Goal: Transaction & Acquisition: Book appointment/travel/reservation

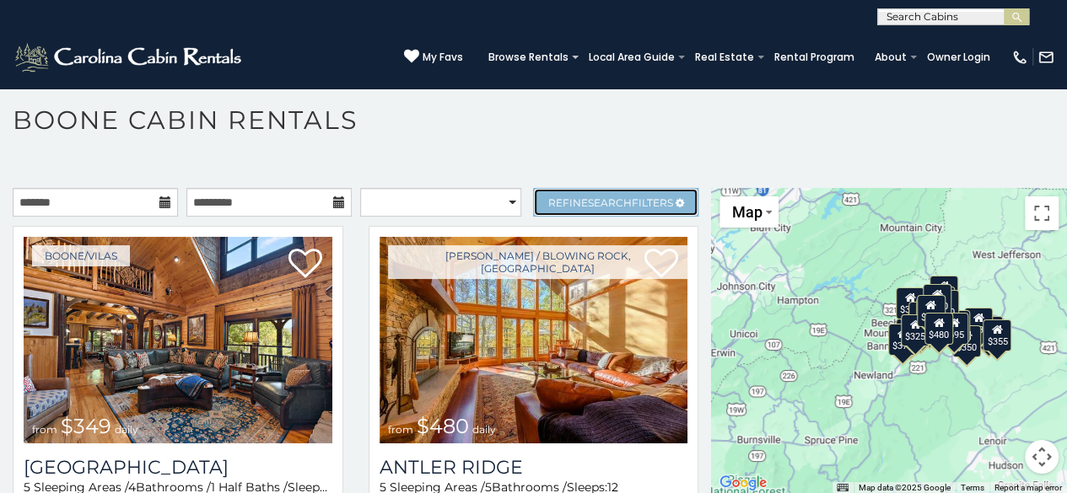
click at [612, 197] on span "Search" at bounding box center [610, 203] width 44 height 13
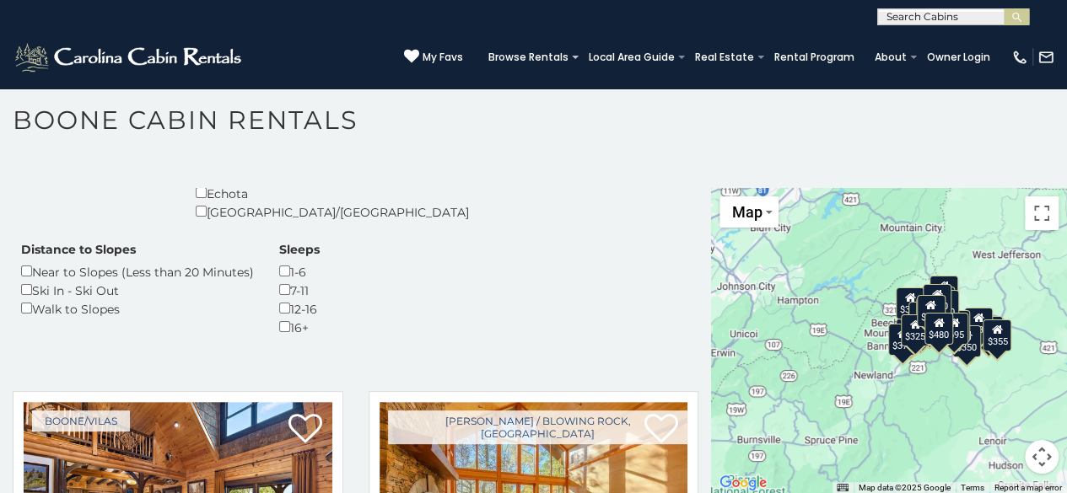
scroll to position [439, 0]
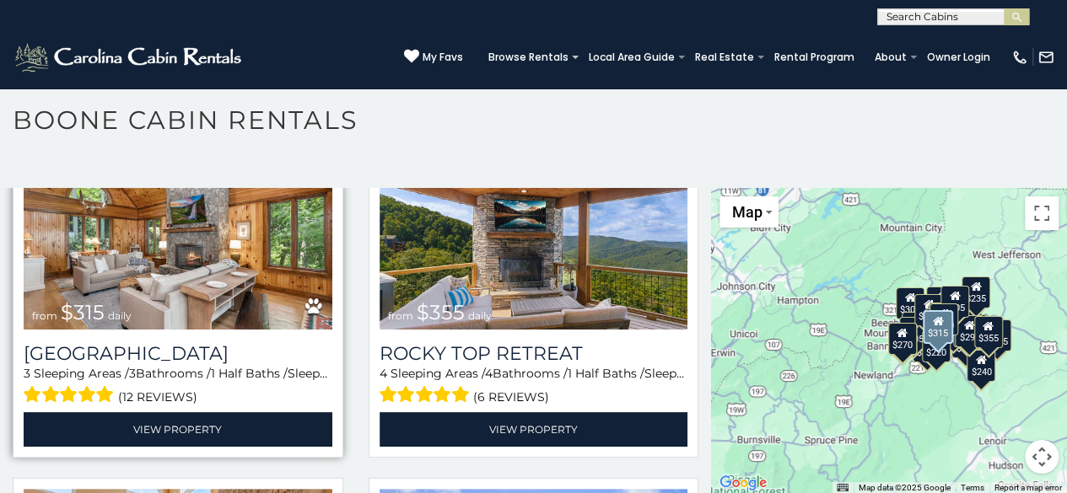
scroll to position [720, 0]
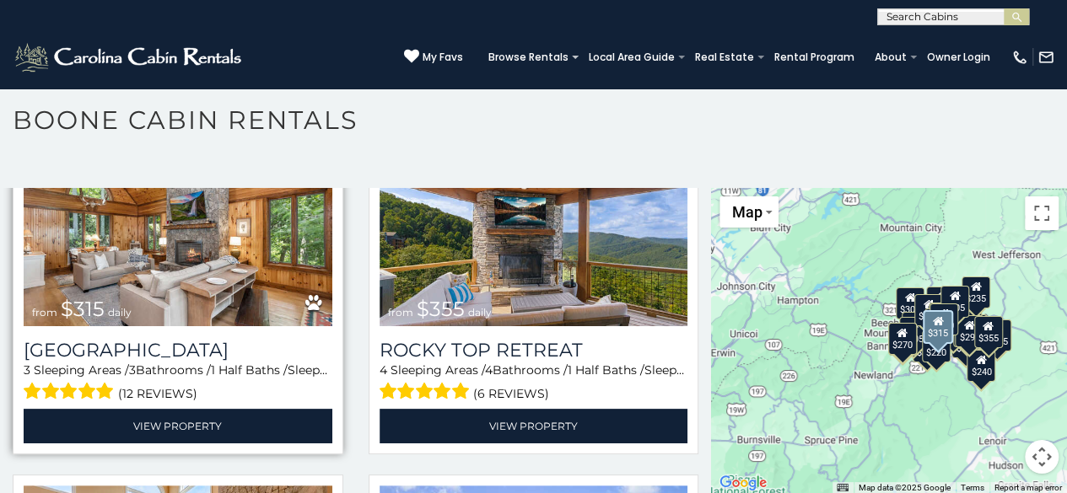
click at [231, 277] on img at bounding box center [178, 223] width 309 height 207
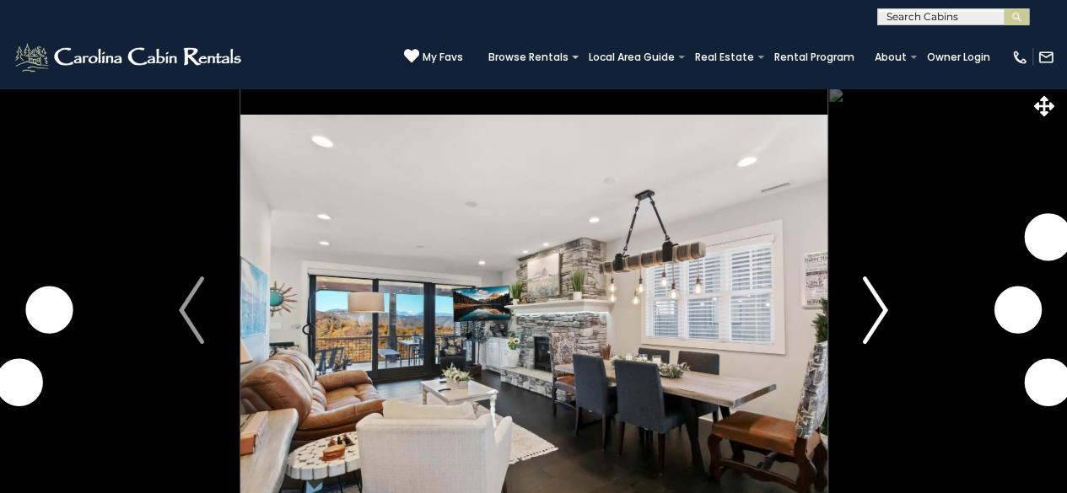
click at [876, 314] on img "Next" at bounding box center [875, 310] width 25 height 67
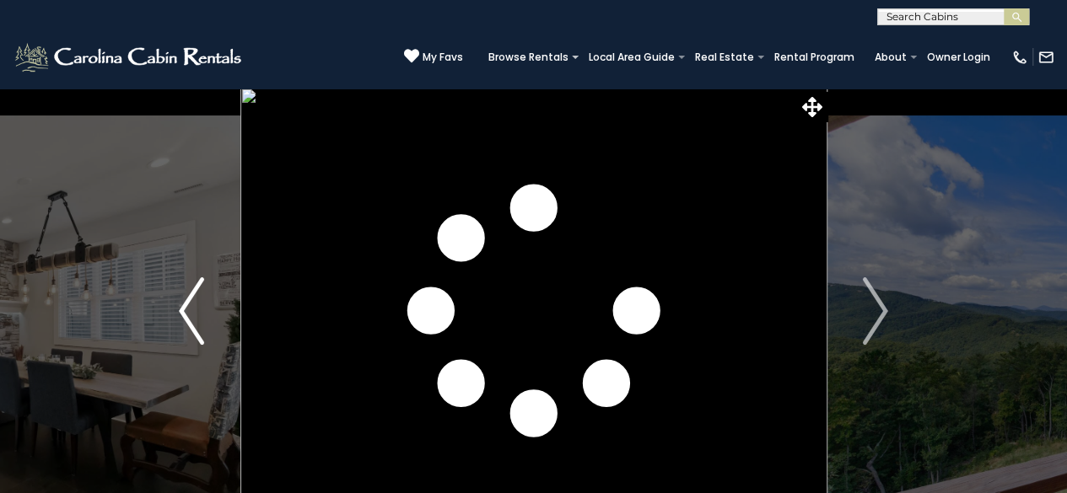
click at [175, 296] on button "Previous" at bounding box center [191, 311] width 97 height 447
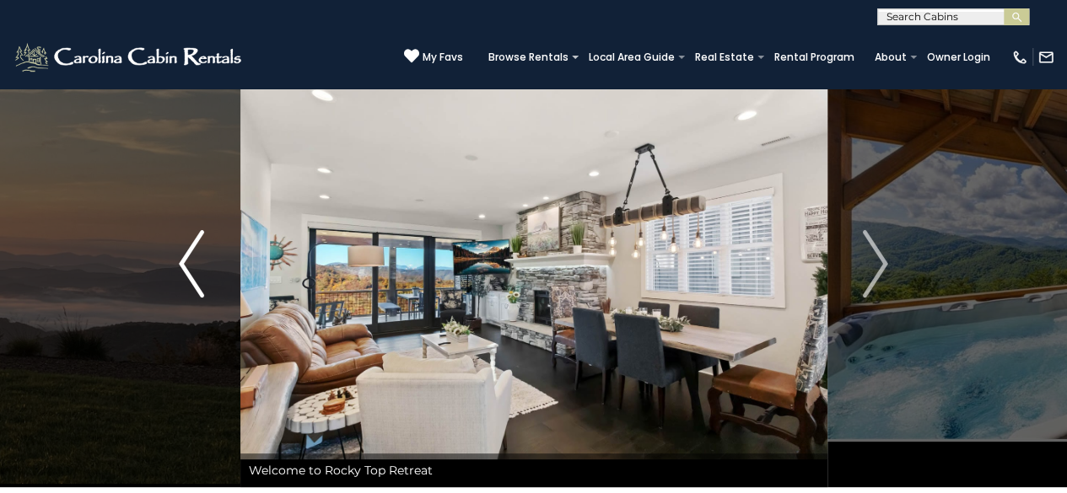
scroll to position [46, 0]
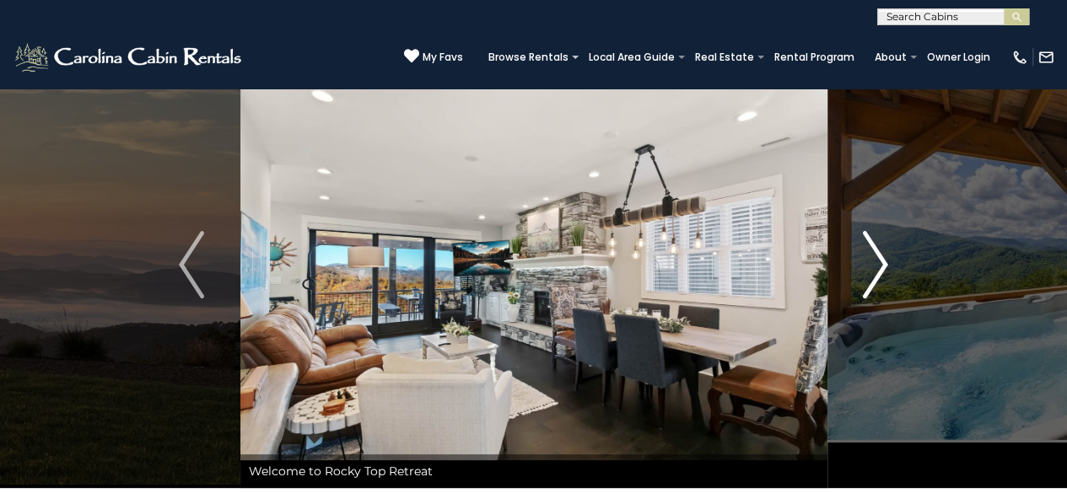
click at [882, 274] on img "Next" at bounding box center [875, 264] width 25 height 67
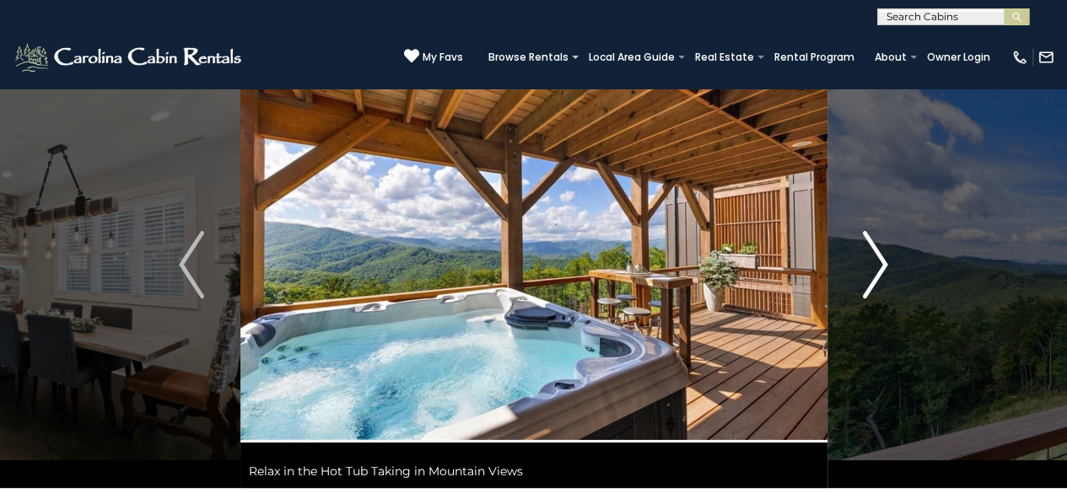
click at [882, 274] on img "Next" at bounding box center [875, 264] width 25 height 67
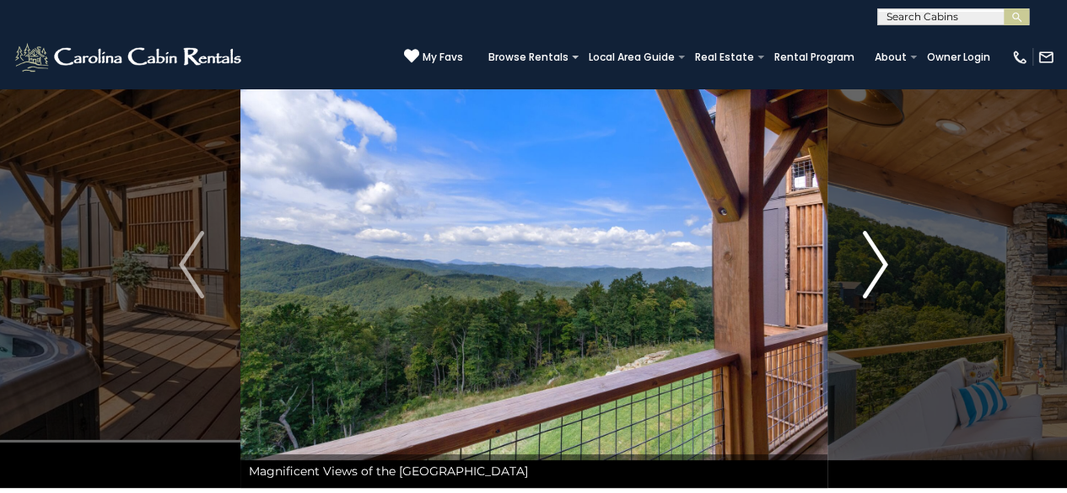
click at [882, 274] on img "Next" at bounding box center [875, 264] width 25 height 67
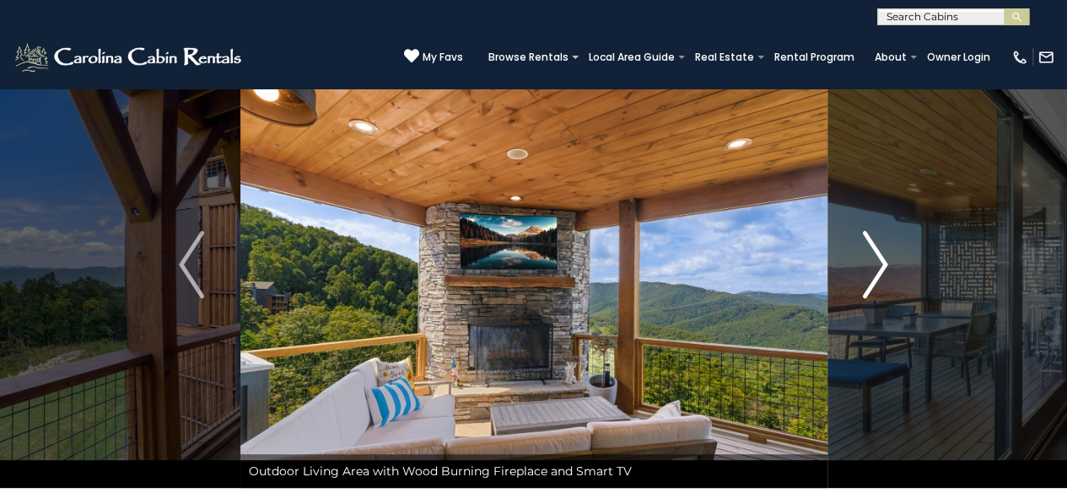
click at [882, 274] on img "Next" at bounding box center [875, 264] width 25 height 67
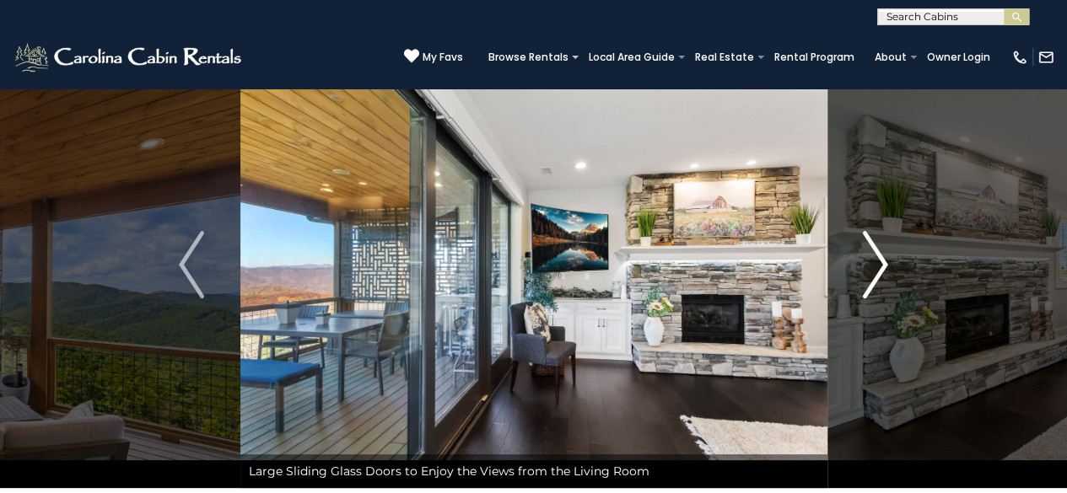
click at [882, 274] on img "Next" at bounding box center [875, 264] width 25 height 67
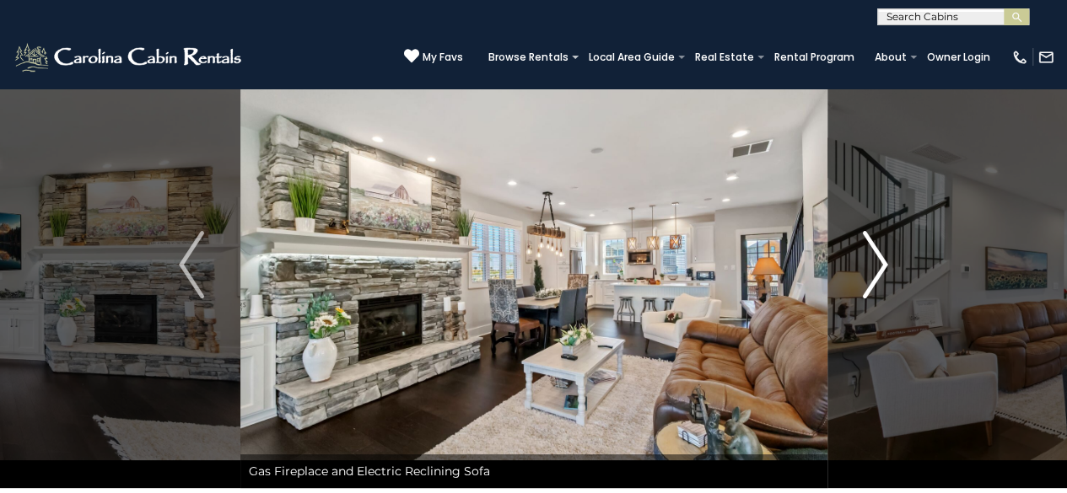
click at [882, 274] on img "Next" at bounding box center [875, 264] width 25 height 67
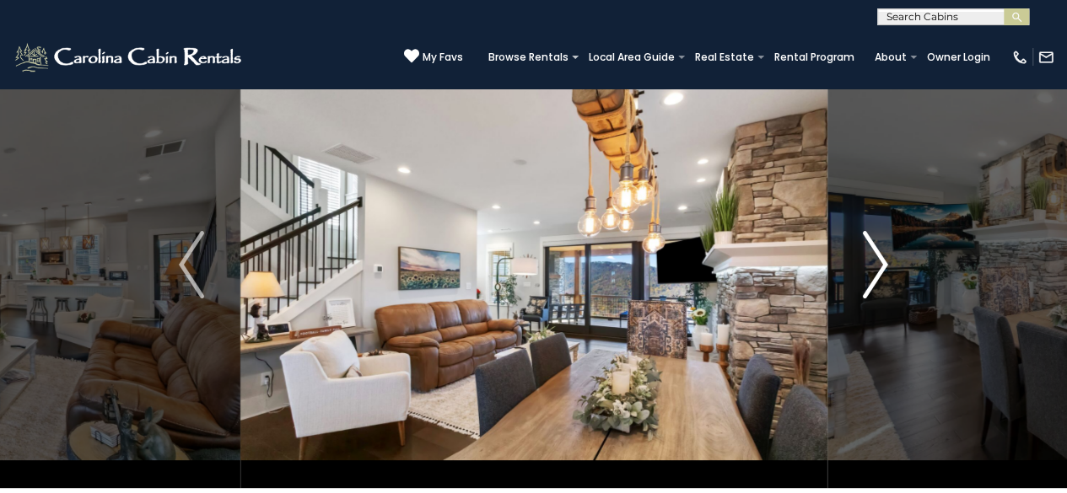
click at [882, 274] on img "Next" at bounding box center [875, 264] width 25 height 67
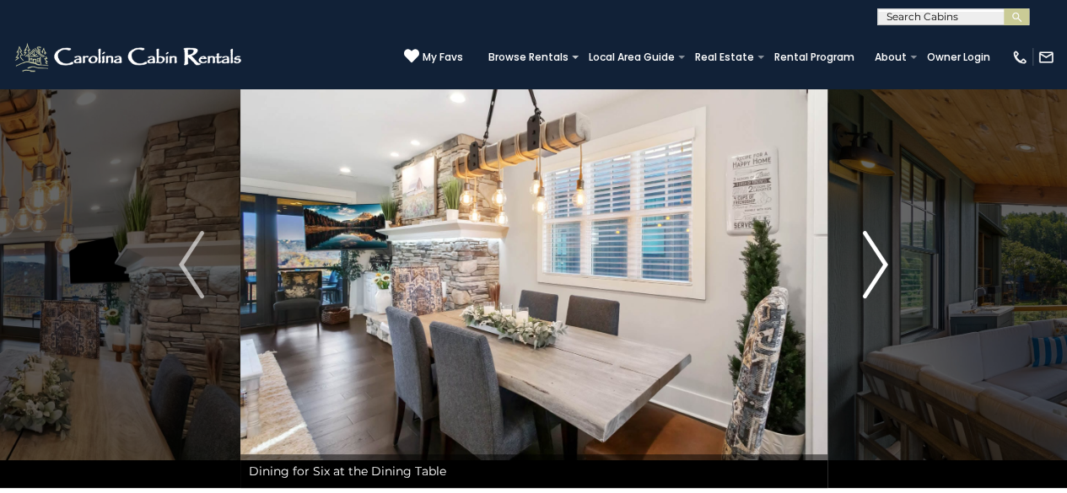
click at [882, 274] on img "Next" at bounding box center [875, 264] width 25 height 67
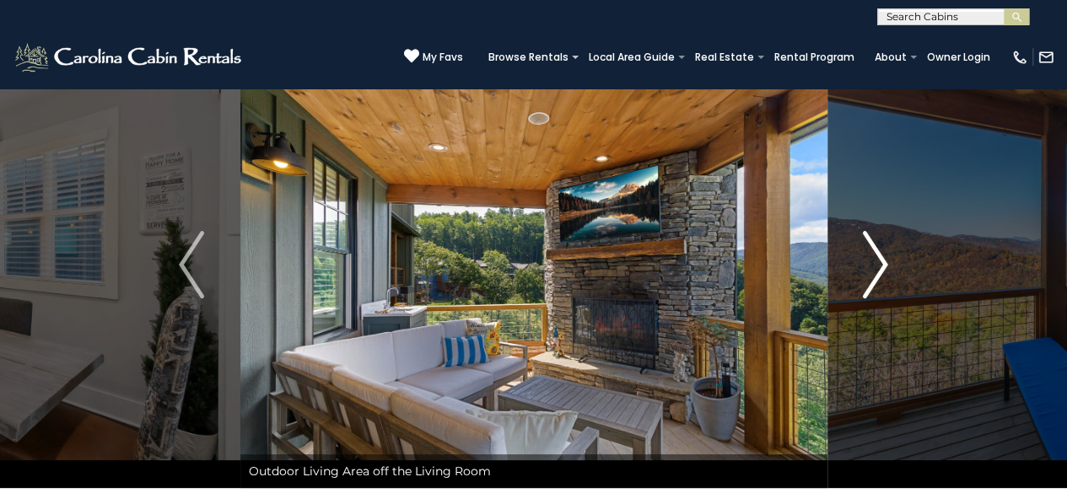
click at [882, 274] on img "Next" at bounding box center [875, 264] width 25 height 67
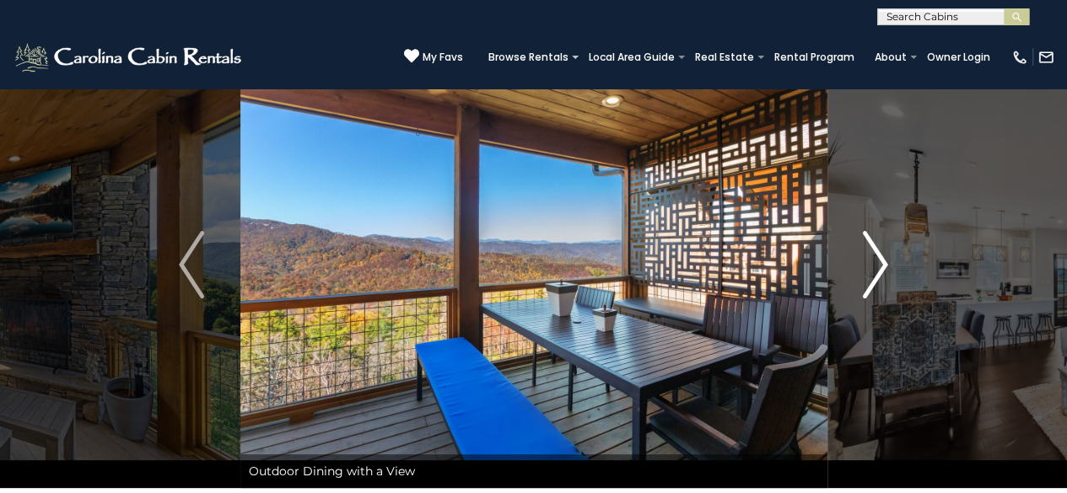
click at [882, 274] on img "Next" at bounding box center [875, 264] width 25 height 67
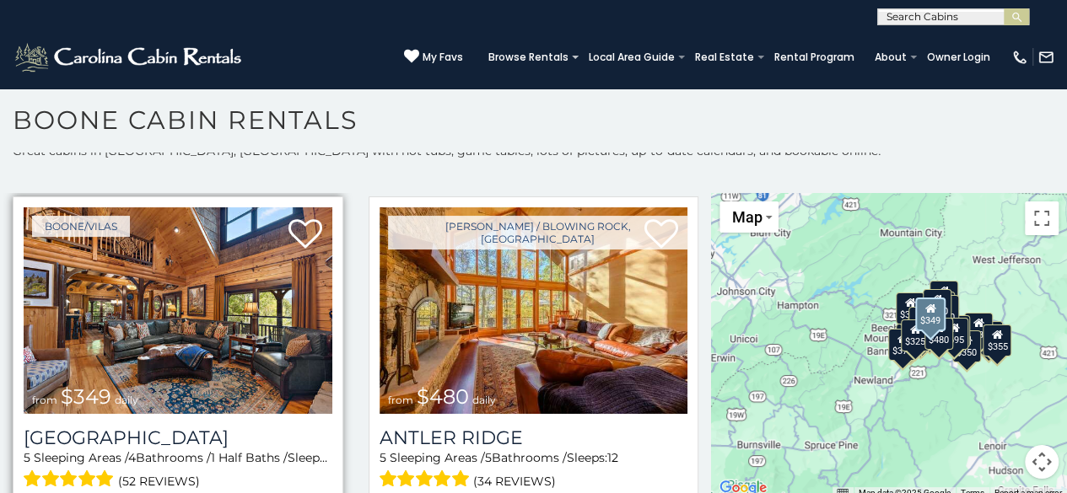
scroll to position [37, 0]
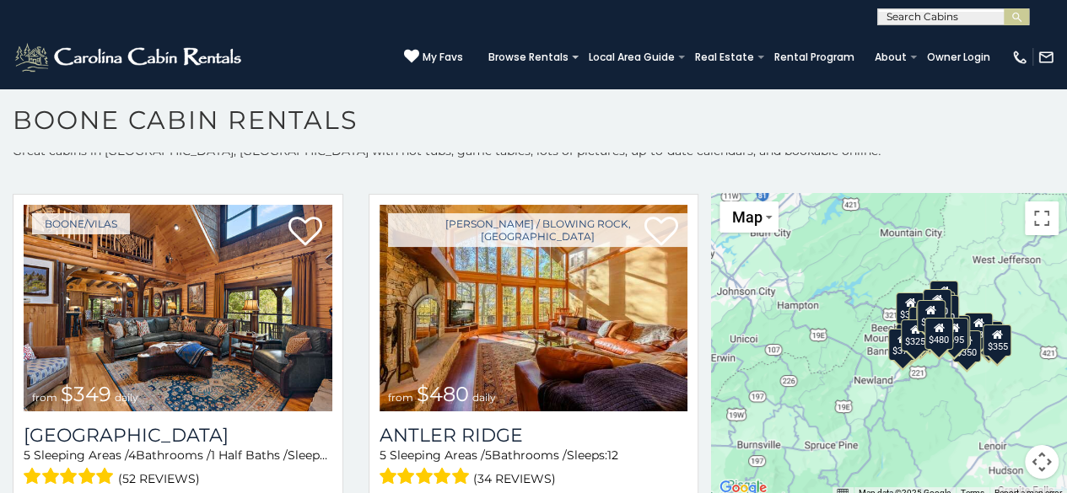
drag, startPoint x: 269, startPoint y: 338, endPoint x: 201, endPoint y: 164, distance: 186.7
click at [201, 164] on div "**********" at bounding box center [533, 321] width 1067 height 357
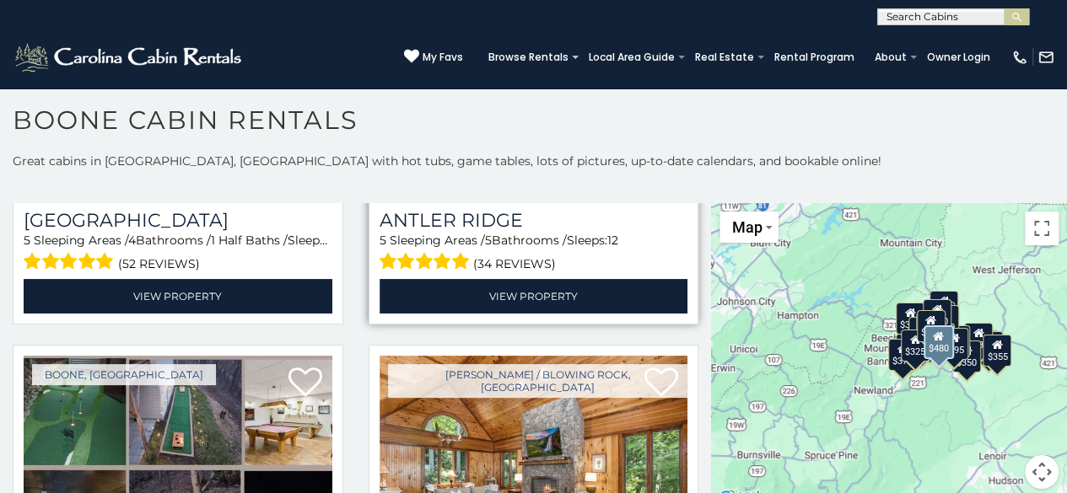
scroll to position [0, 0]
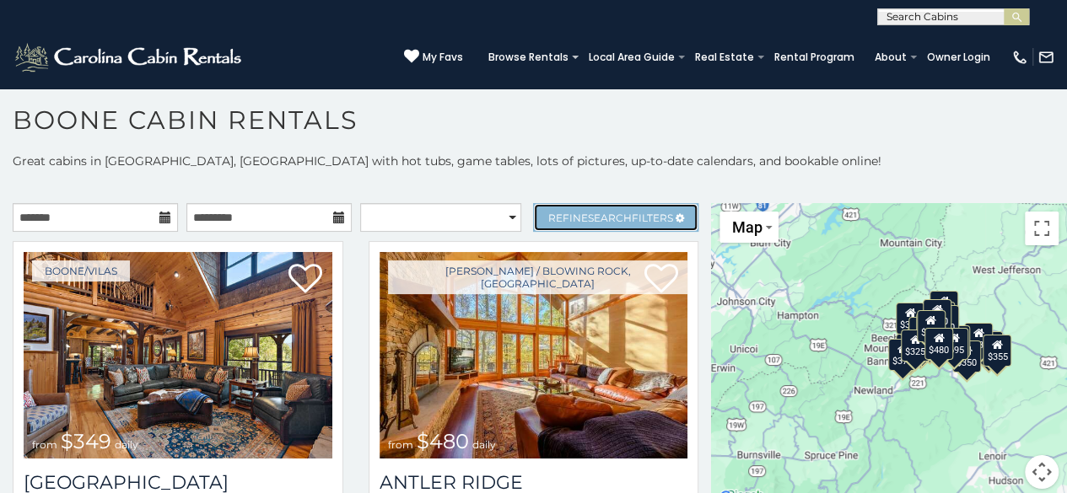
click at [588, 212] on span "Search" at bounding box center [610, 218] width 44 height 13
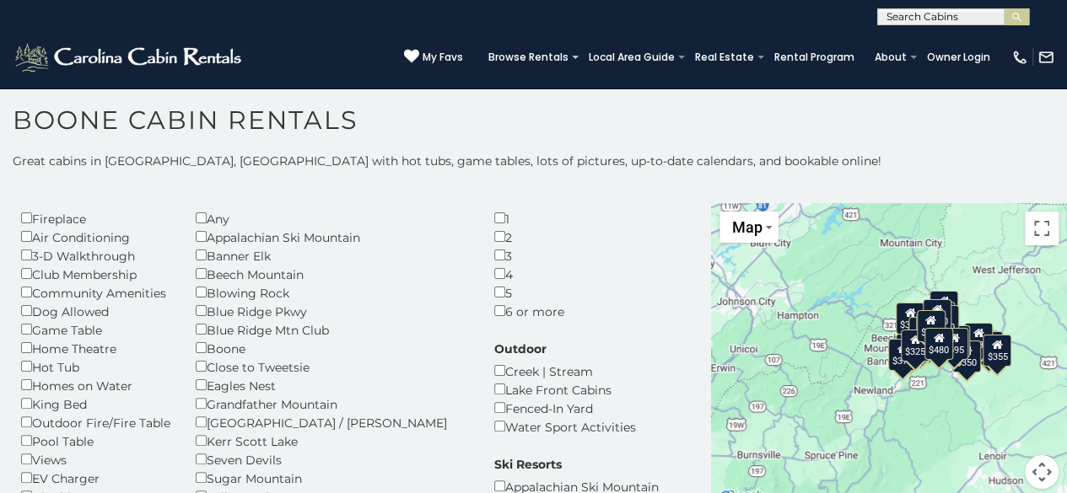
scroll to position [56, 0]
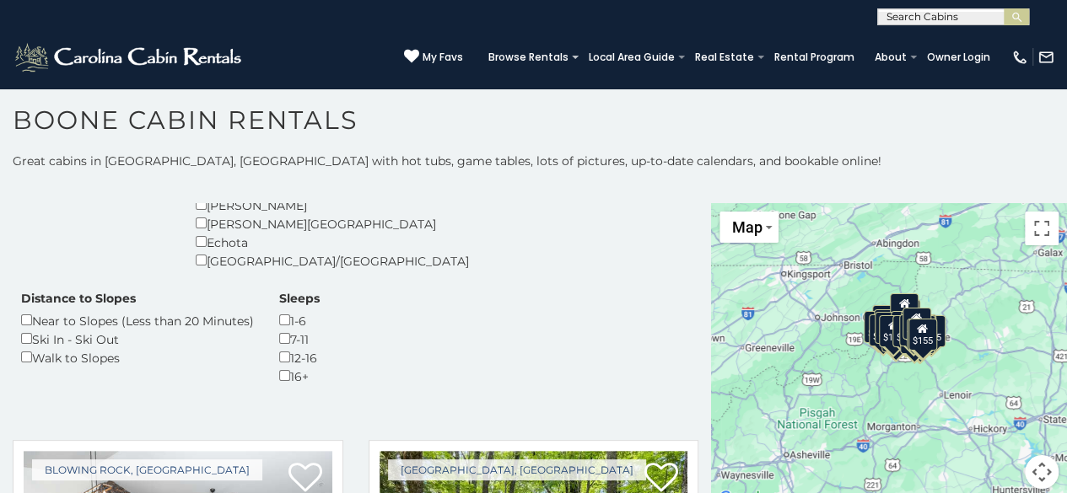
scroll to position [405, 0]
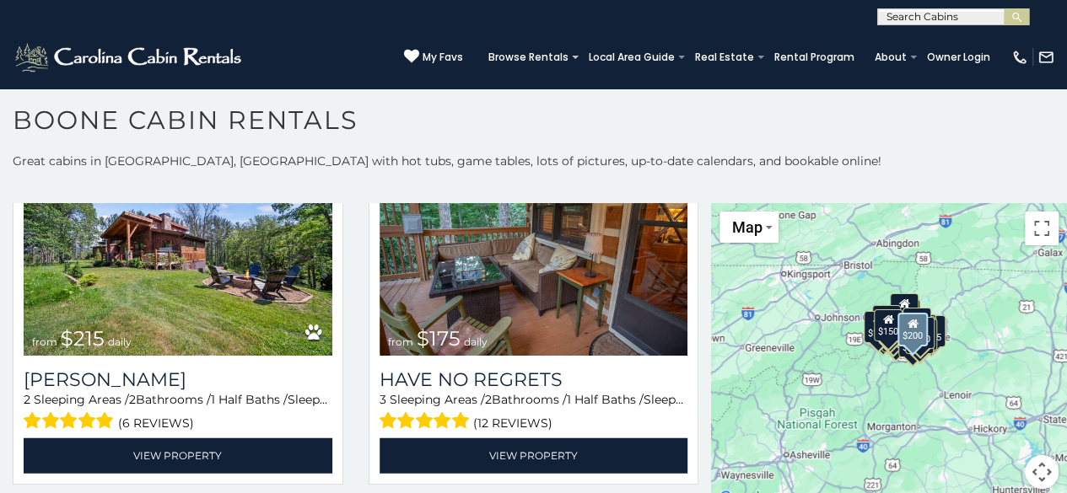
scroll to position [2184, 0]
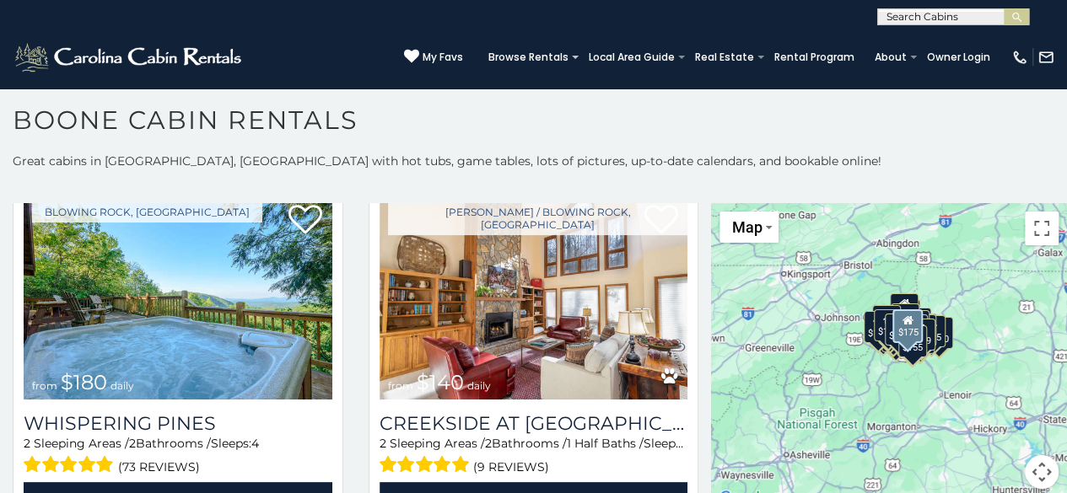
scroll to position [6522, 0]
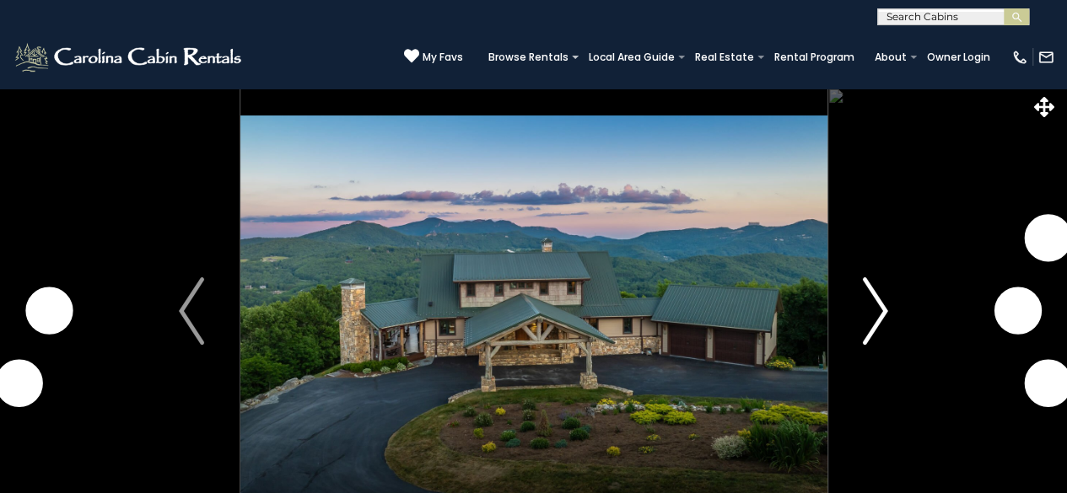
click at [876, 304] on img "Next" at bounding box center [875, 310] width 25 height 67
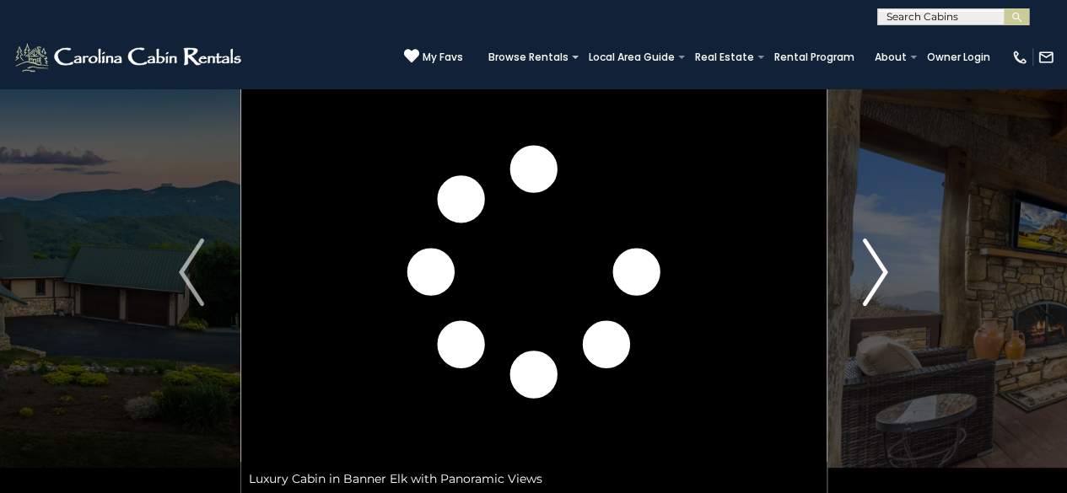
scroll to position [37, 0]
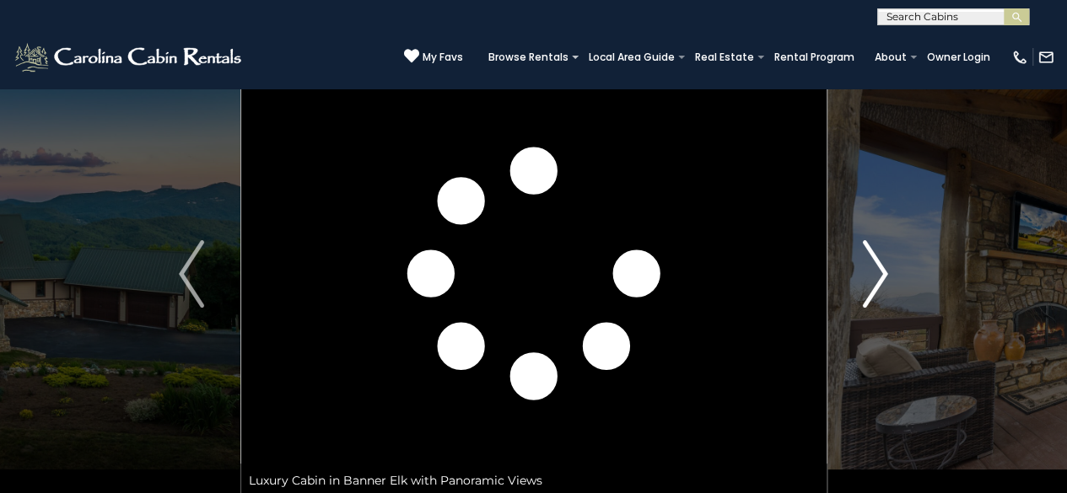
click at [876, 304] on img "Next" at bounding box center [875, 273] width 25 height 67
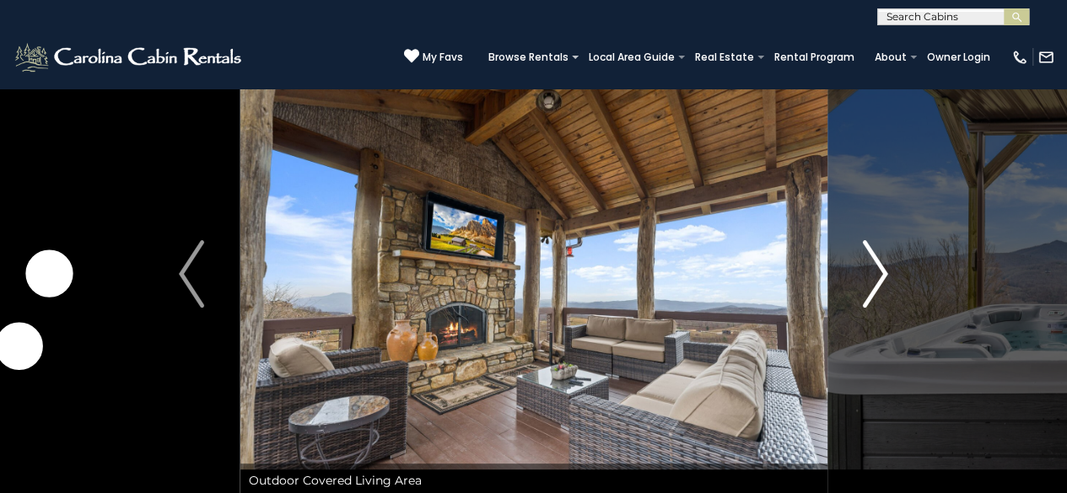
click at [875, 279] on img "Next" at bounding box center [875, 273] width 25 height 67
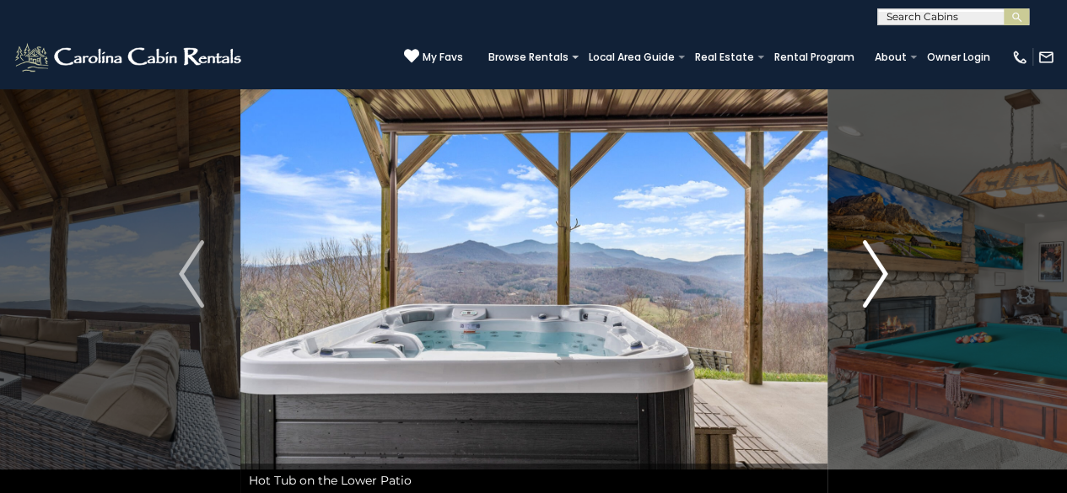
click at [875, 279] on img "Next" at bounding box center [875, 273] width 25 height 67
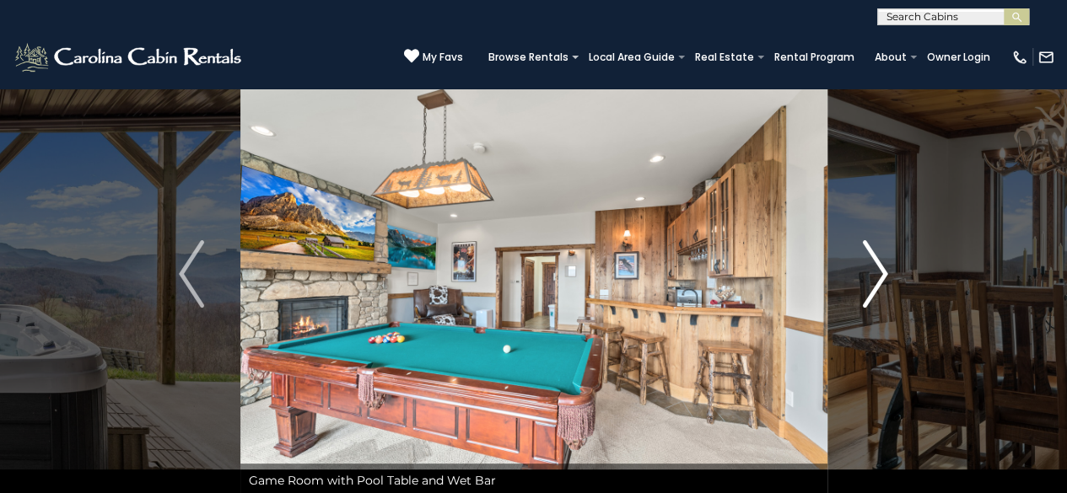
click at [875, 279] on img "Next" at bounding box center [875, 273] width 25 height 67
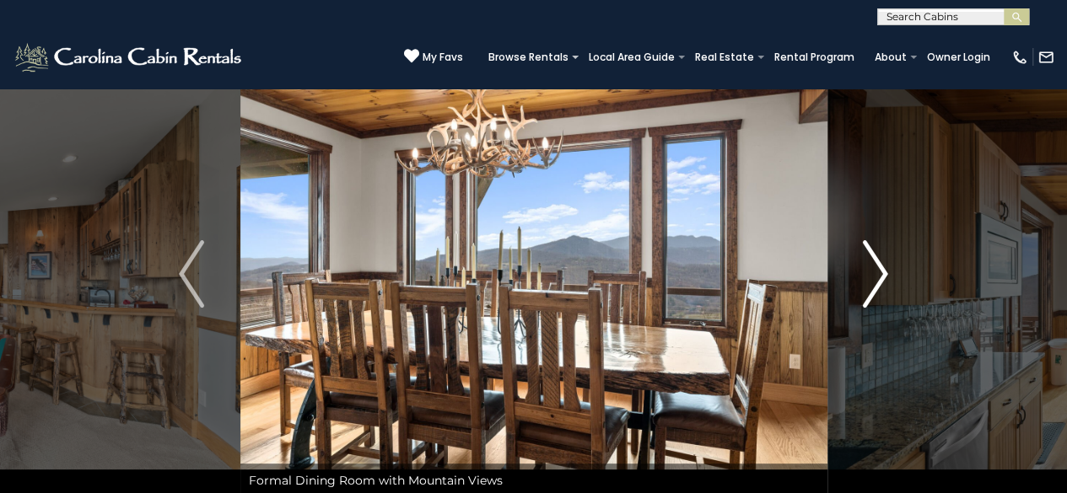
click at [875, 279] on img "Next" at bounding box center [875, 273] width 25 height 67
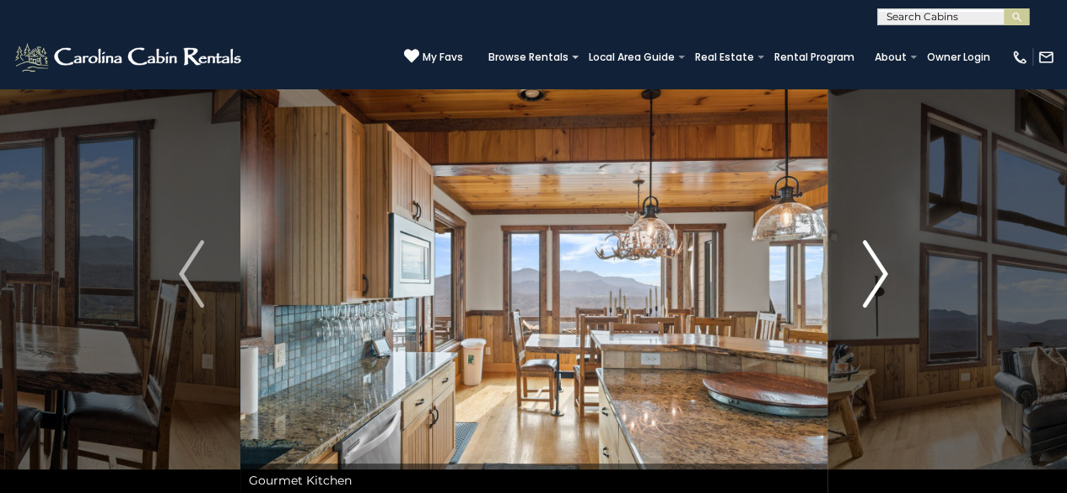
click at [875, 279] on img "Next" at bounding box center [875, 273] width 25 height 67
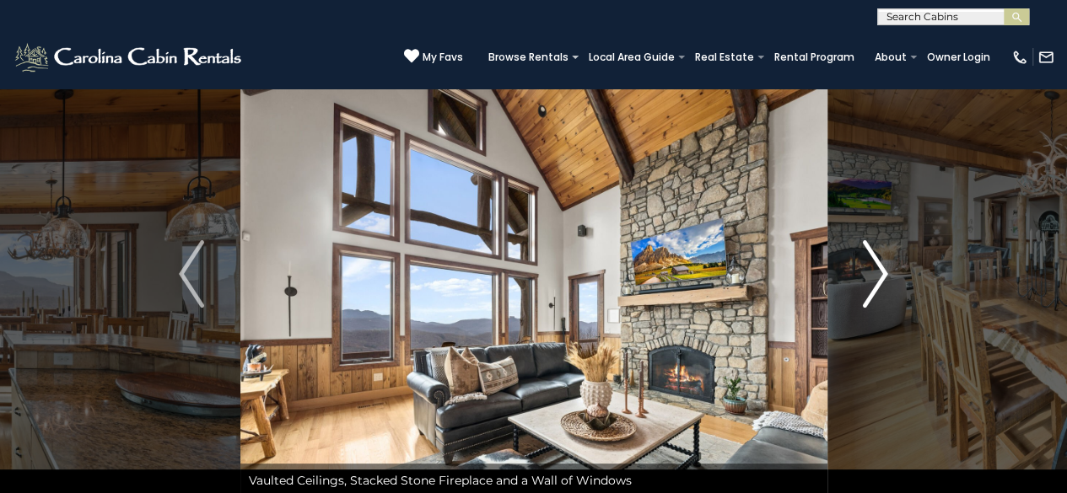
click at [875, 279] on img "Next" at bounding box center [875, 273] width 25 height 67
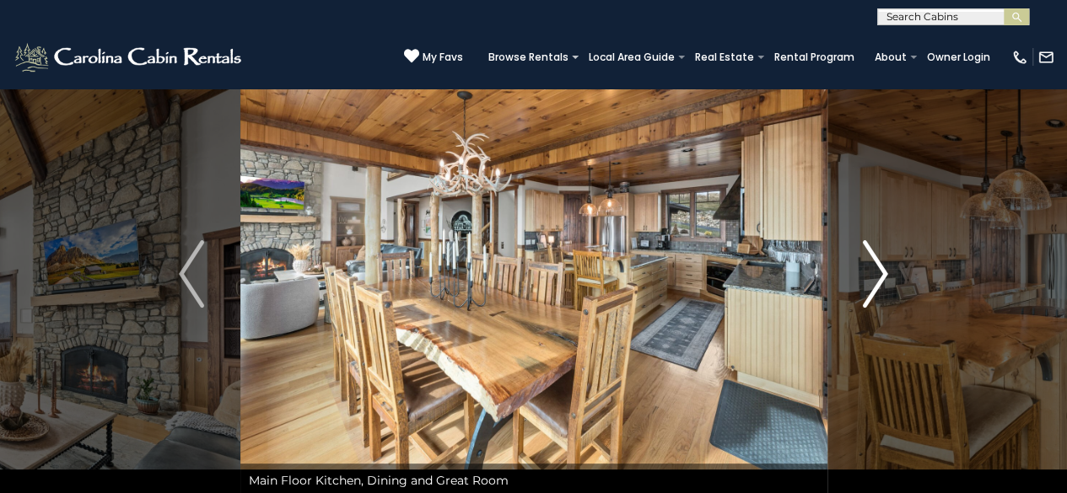
click at [875, 279] on img "Next" at bounding box center [875, 273] width 25 height 67
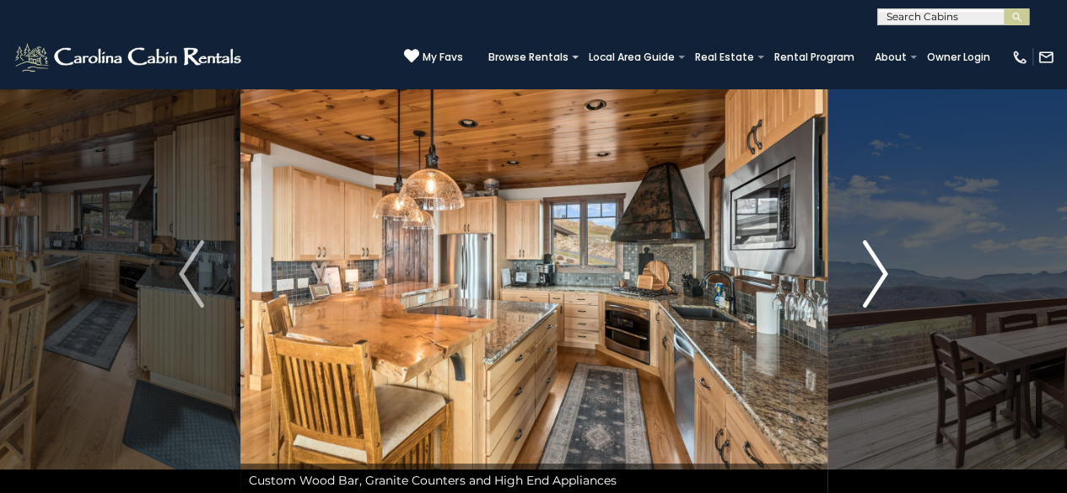
click at [877, 271] on img "Next" at bounding box center [875, 273] width 25 height 67
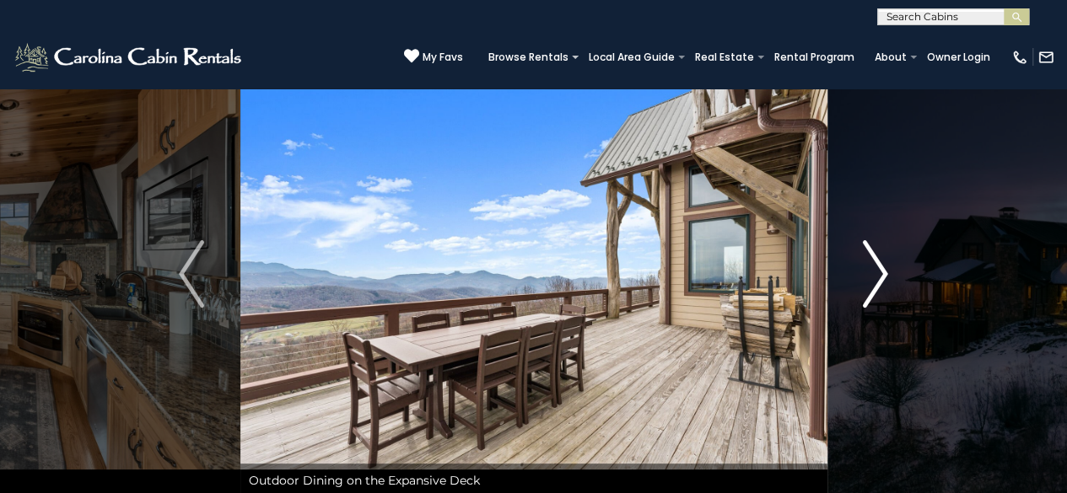
click at [877, 271] on img "Next" at bounding box center [875, 273] width 25 height 67
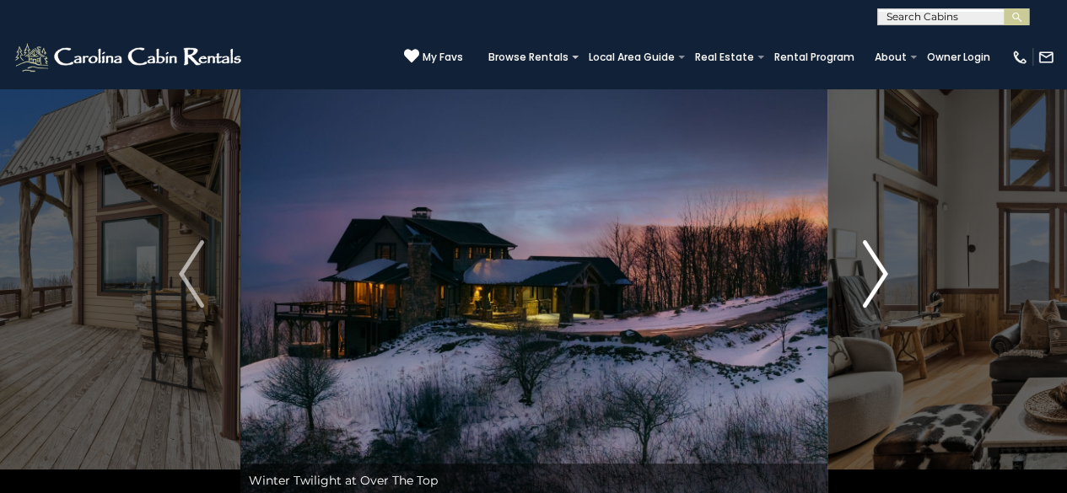
click at [877, 271] on img "Next" at bounding box center [875, 273] width 25 height 67
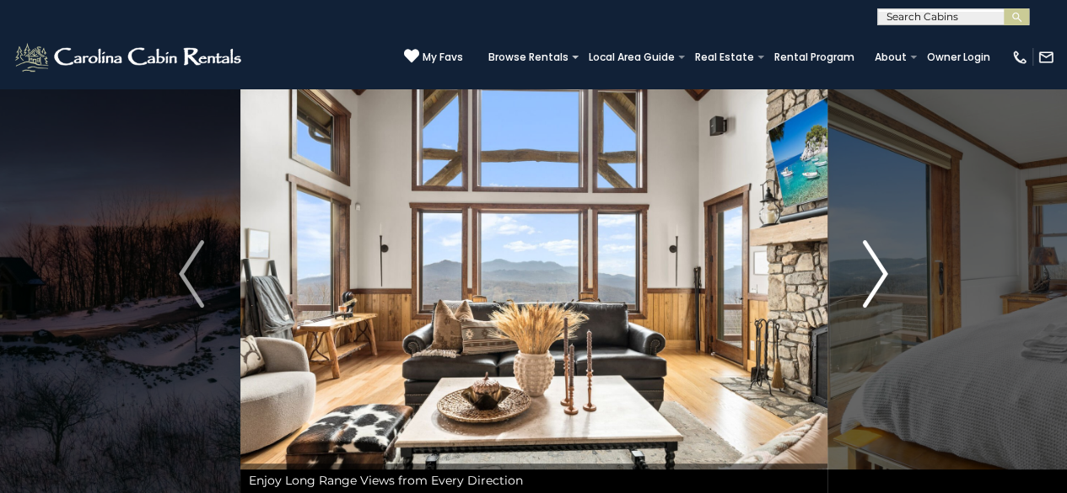
click at [877, 271] on img "Next" at bounding box center [875, 273] width 25 height 67
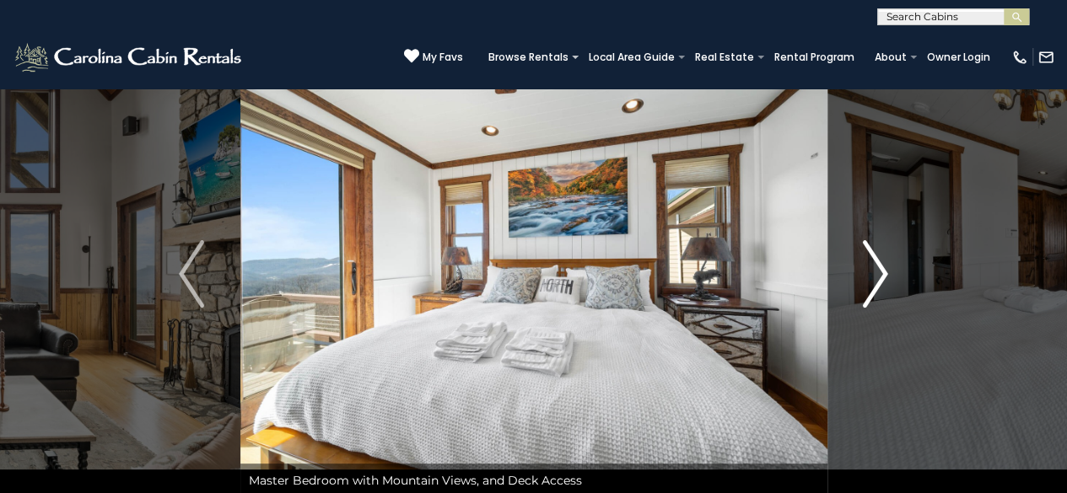
click at [877, 271] on img "Next" at bounding box center [875, 273] width 25 height 67
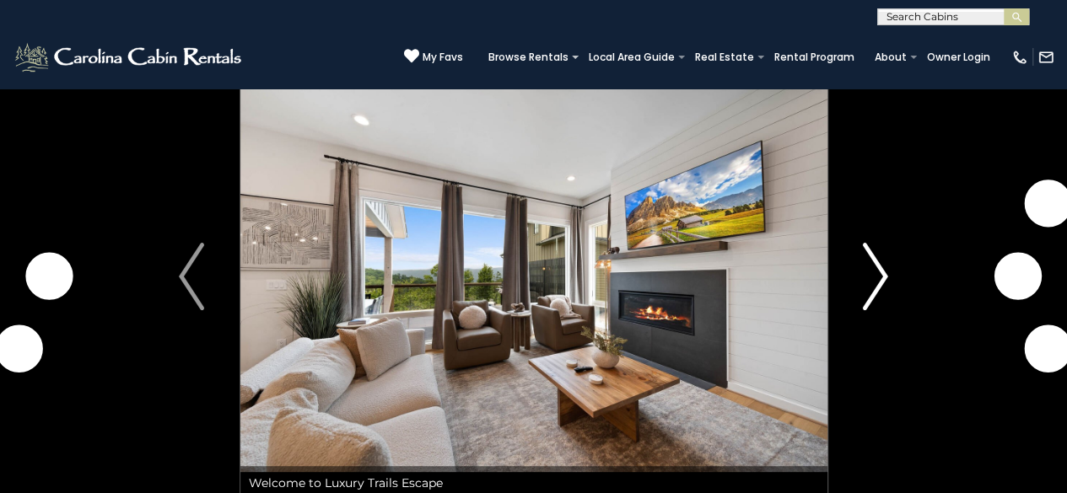
click at [879, 294] on img "Next" at bounding box center [875, 276] width 25 height 67
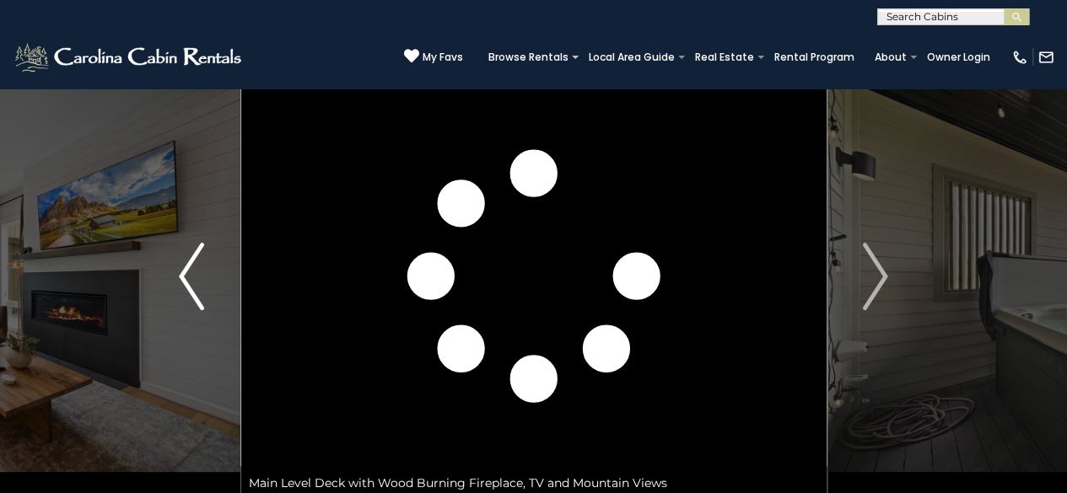
click at [191, 290] on img "Previous" at bounding box center [191, 276] width 25 height 67
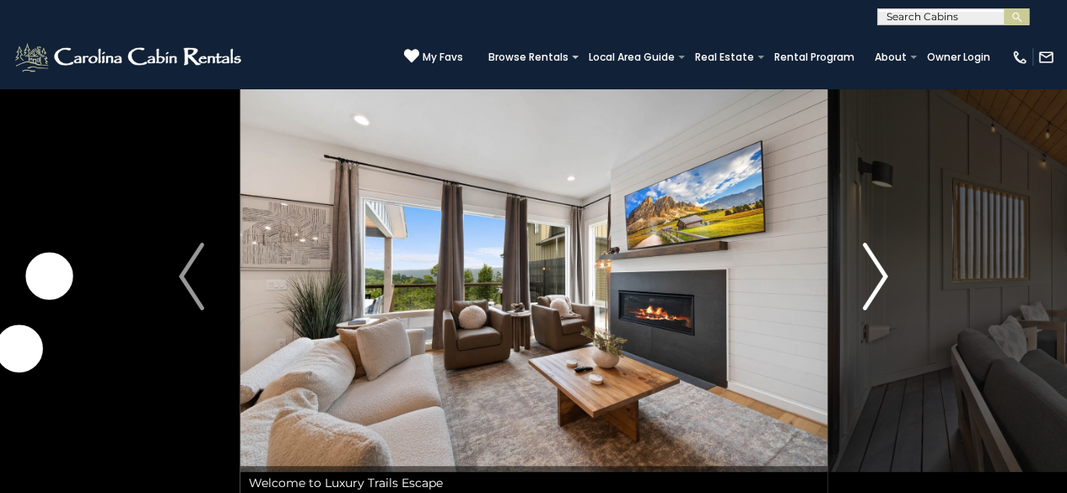
click at [889, 269] on button "Next" at bounding box center [875, 276] width 97 height 447
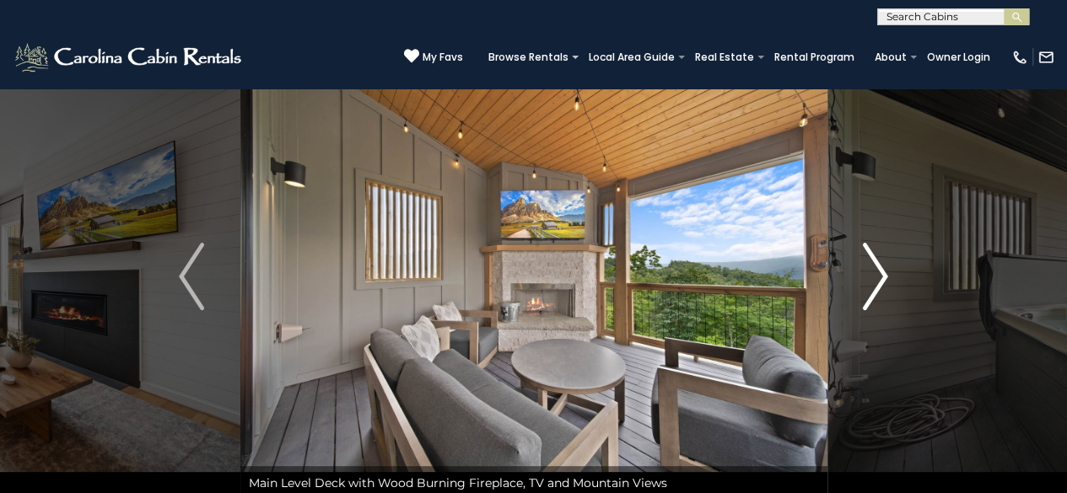
click at [889, 269] on button "Next" at bounding box center [875, 276] width 97 height 447
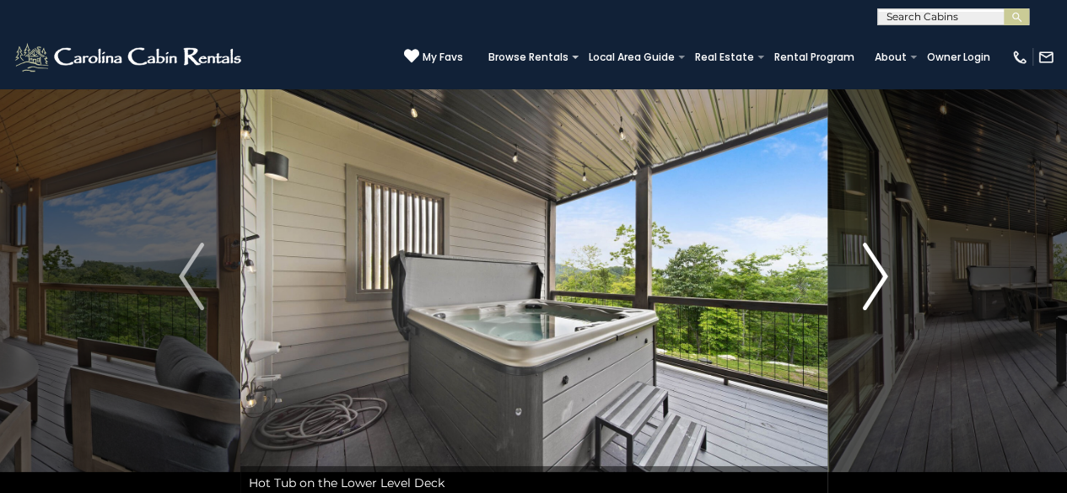
click at [889, 269] on button "Next" at bounding box center [875, 276] width 97 height 447
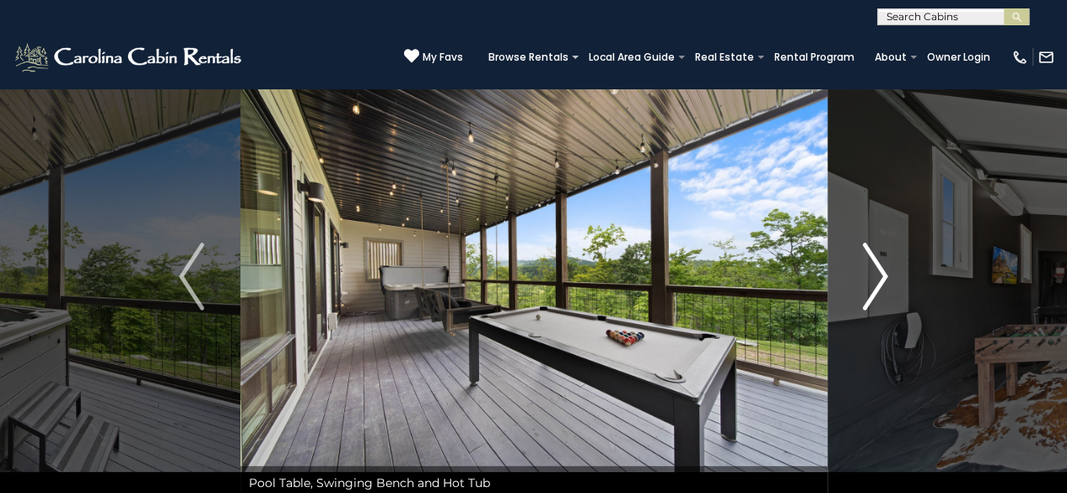
click at [889, 269] on button "Next" at bounding box center [875, 276] width 97 height 447
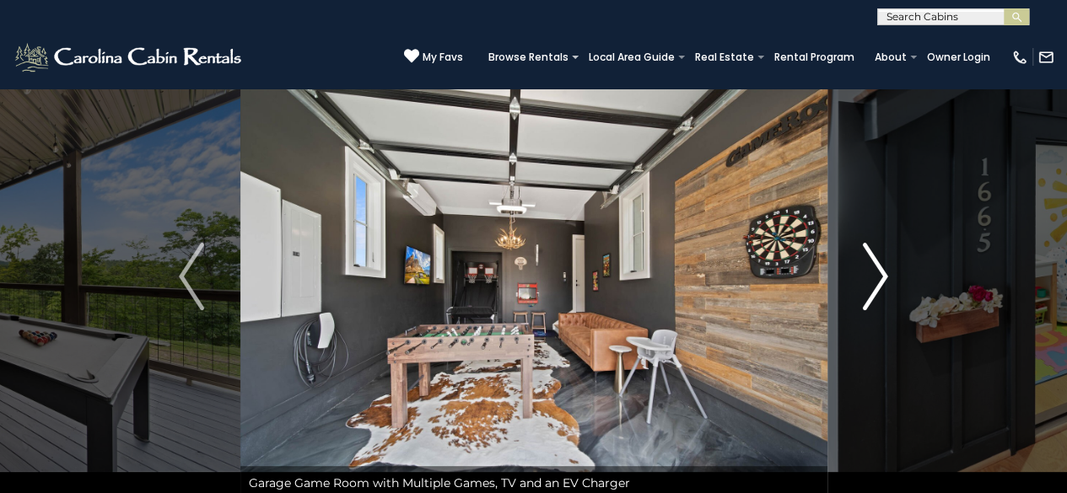
click at [889, 269] on button "Next" at bounding box center [875, 276] width 97 height 447
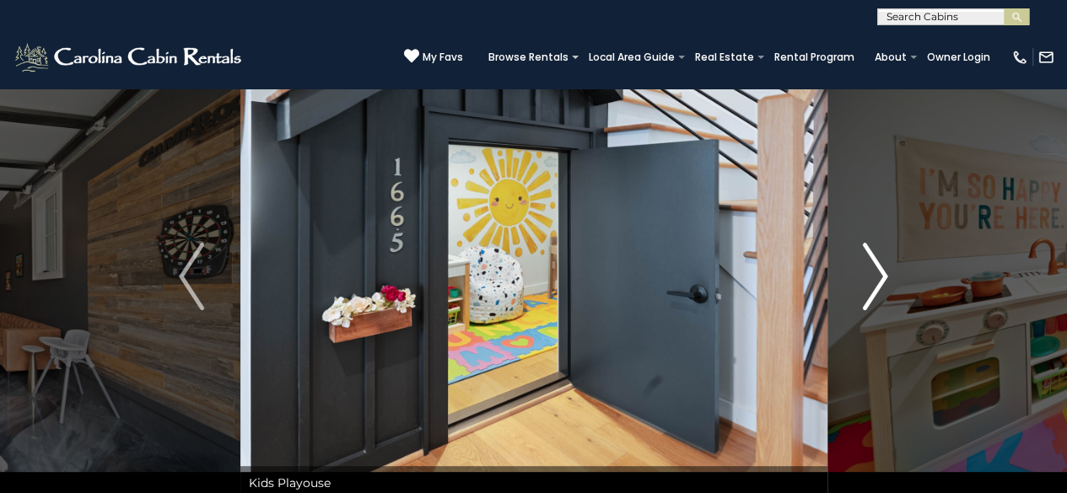
click at [889, 269] on button "Next" at bounding box center [875, 276] width 97 height 447
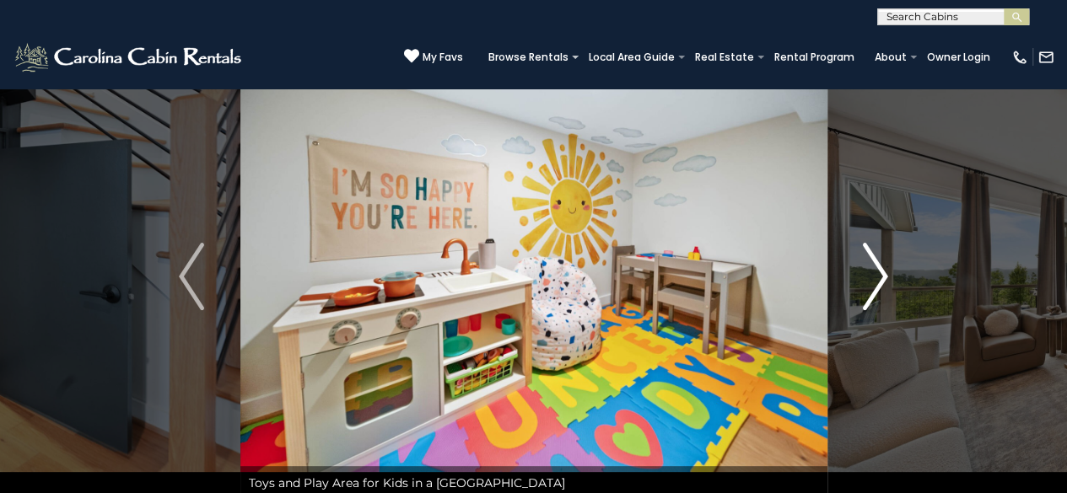
click at [889, 269] on button "Next" at bounding box center [875, 276] width 97 height 447
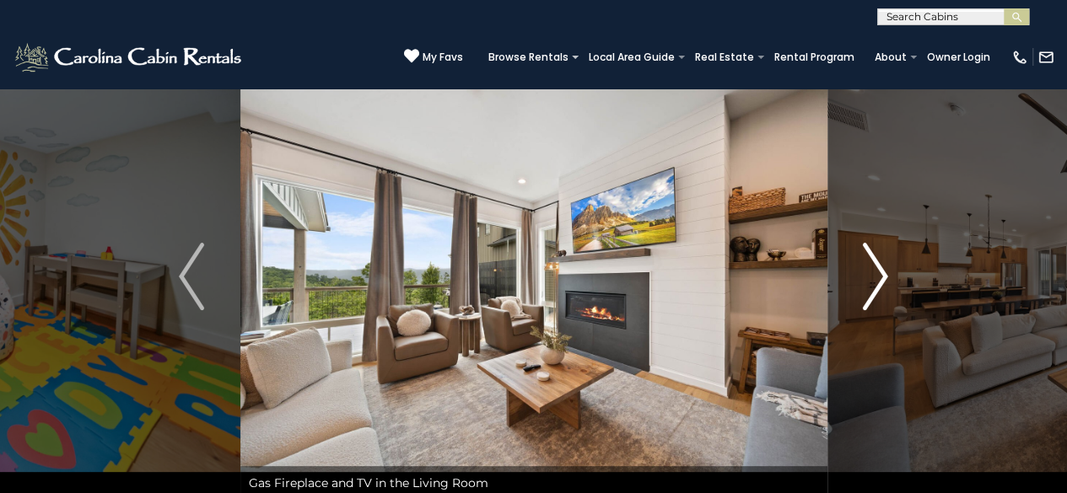
click at [889, 269] on button "Next" at bounding box center [875, 276] width 97 height 447
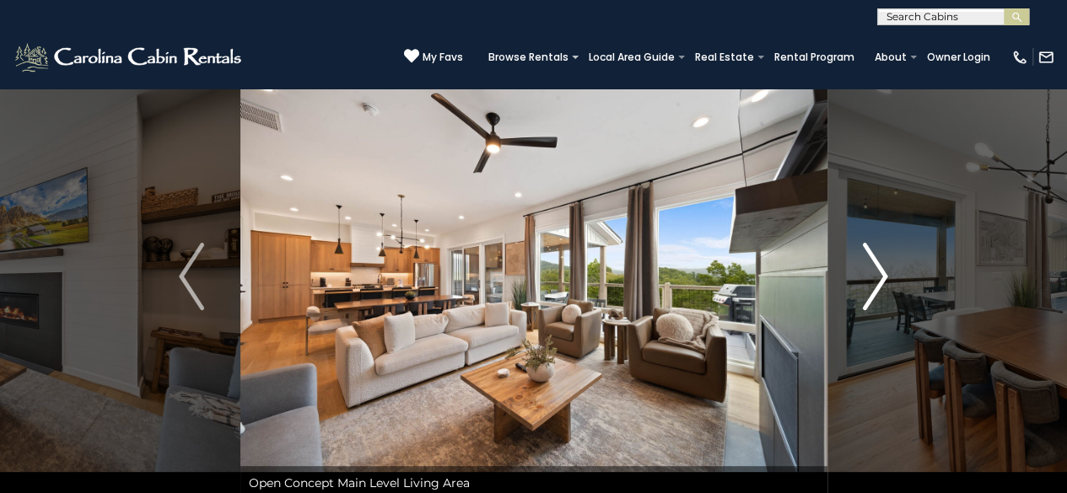
click at [889, 269] on button "Next" at bounding box center [875, 276] width 97 height 447
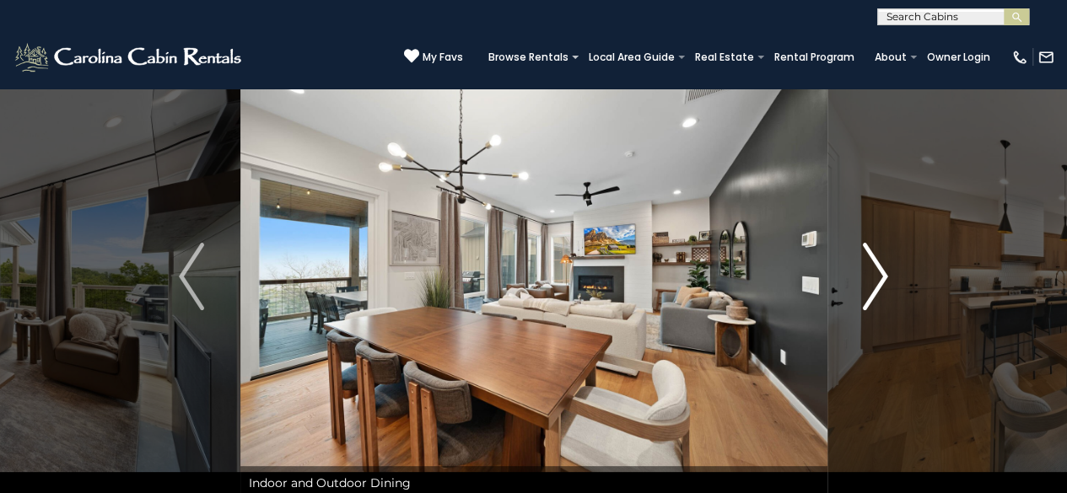
click at [889, 269] on button "Next" at bounding box center [875, 276] width 97 height 447
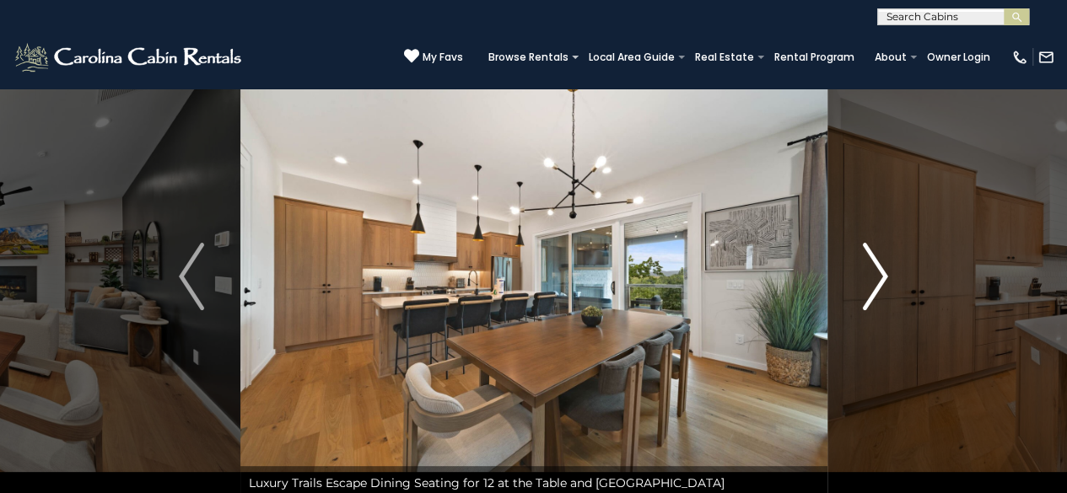
click at [889, 269] on button "Next" at bounding box center [875, 276] width 97 height 447
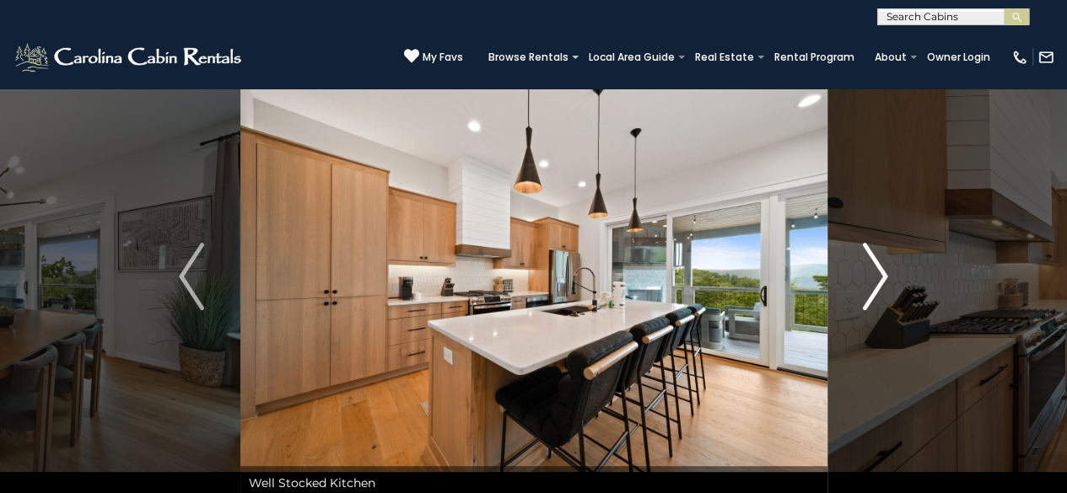
click at [889, 269] on button "Next" at bounding box center [875, 276] width 97 height 447
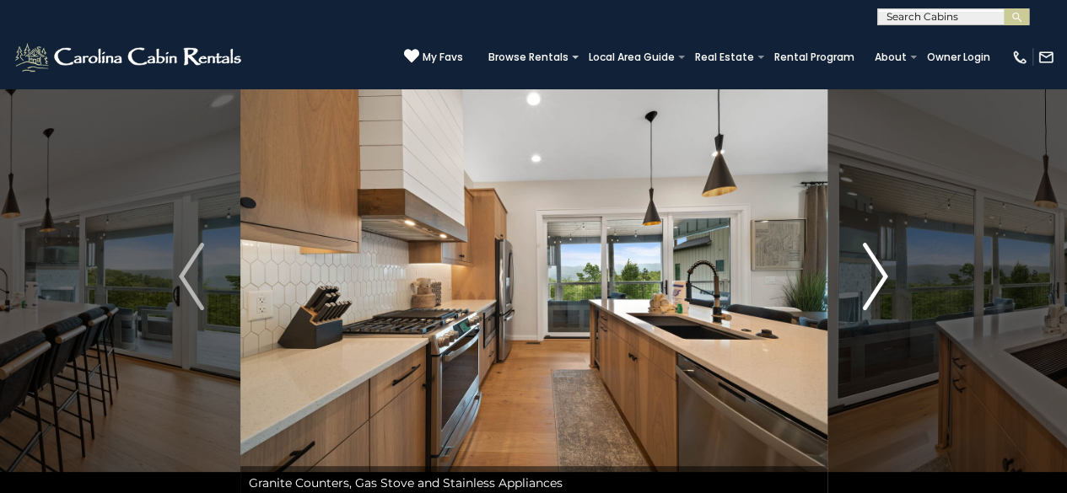
click at [889, 269] on button "Next" at bounding box center [875, 276] width 97 height 447
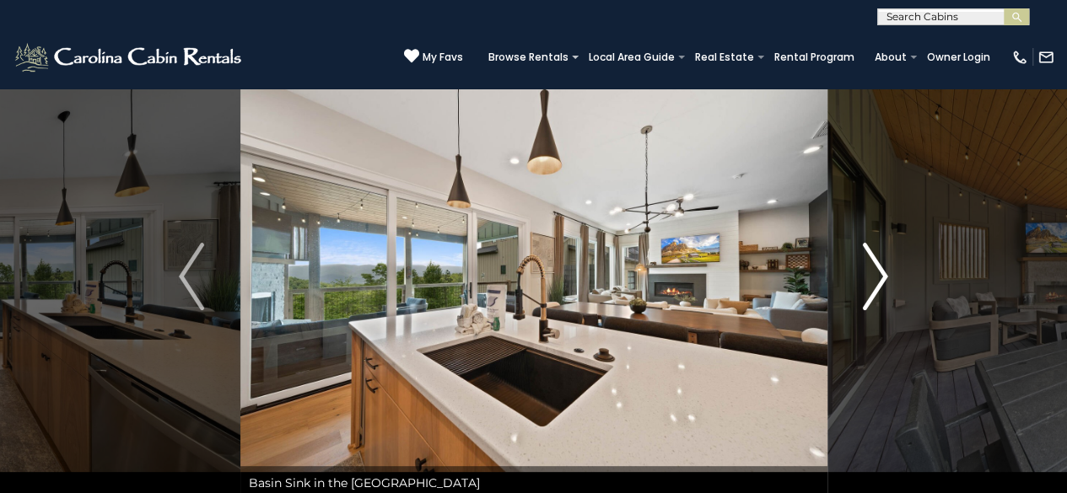
click at [889, 269] on button "Next" at bounding box center [875, 276] width 97 height 447
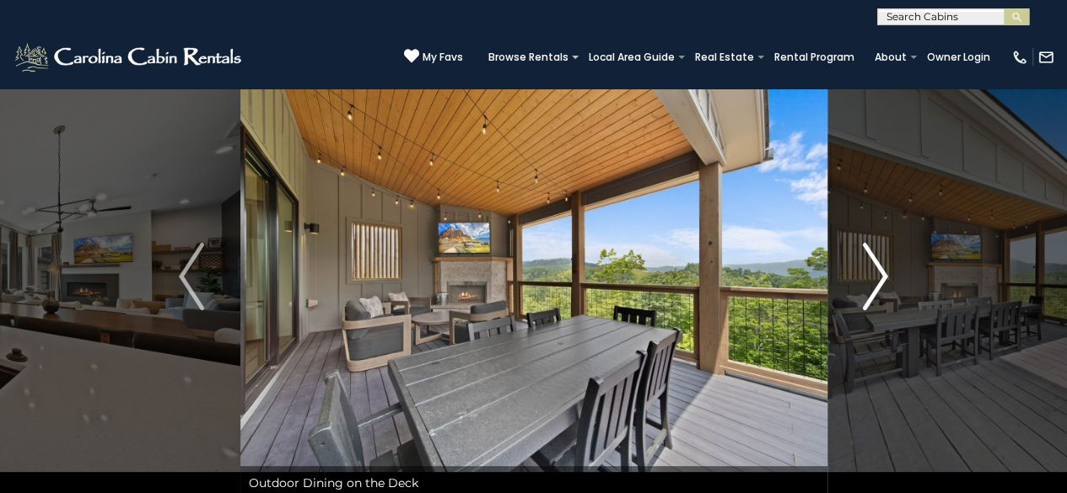
click at [889, 269] on button "Next" at bounding box center [875, 276] width 97 height 447
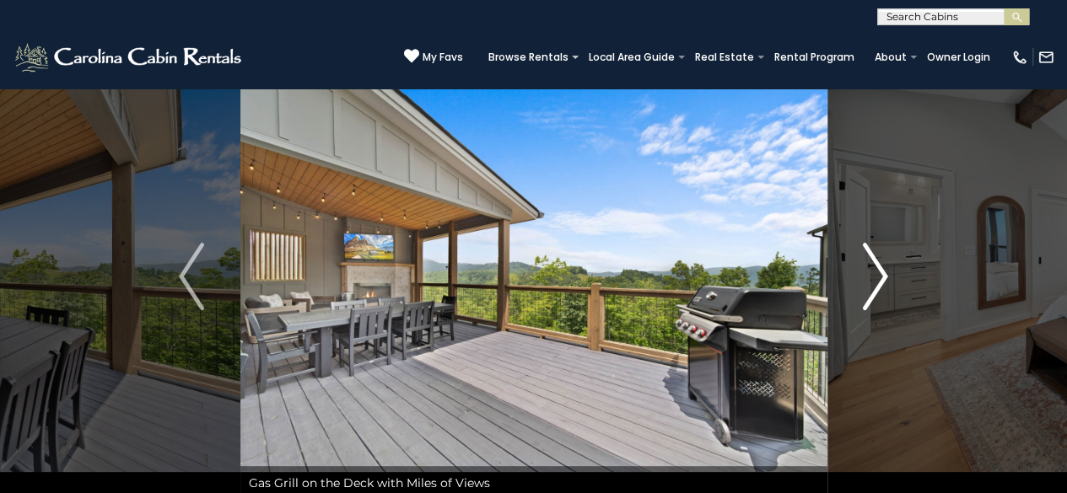
click at [889, 269] on button "Next" at bounding box center [875, 276] width 97 height 447
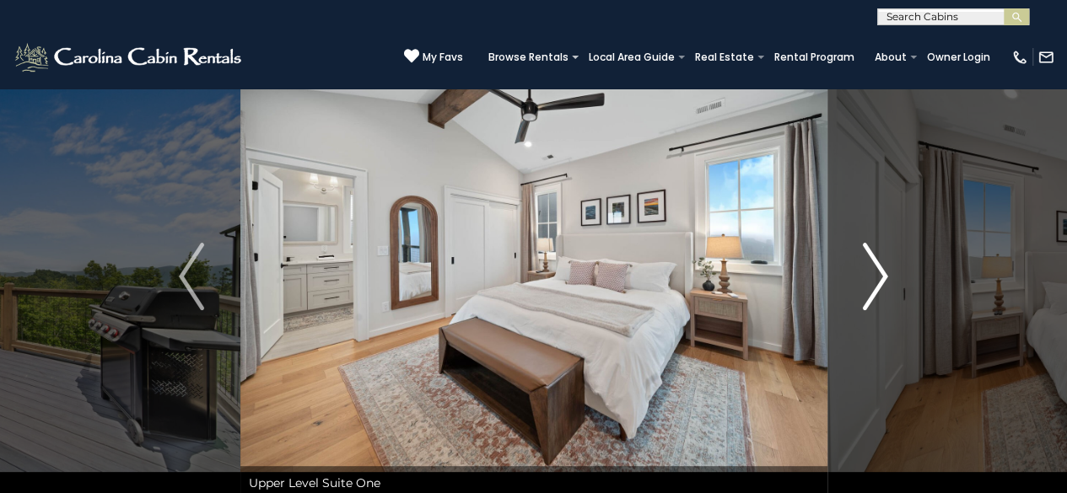
click at [889, 269] on button "Next" at bounding box center [875, 276] width 97 height 447
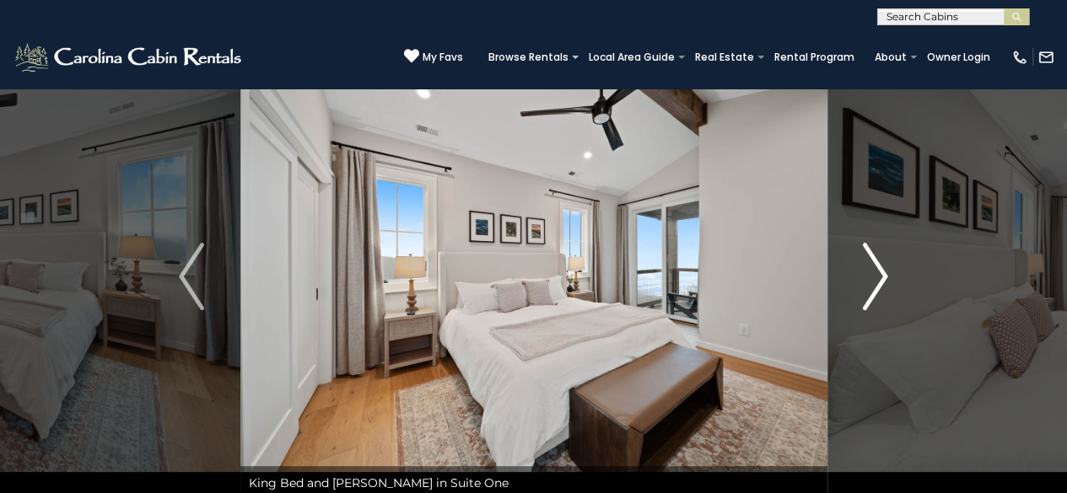
click at [889, 269] on button "Next" at bounding box center [875, 276] width 97 height 447
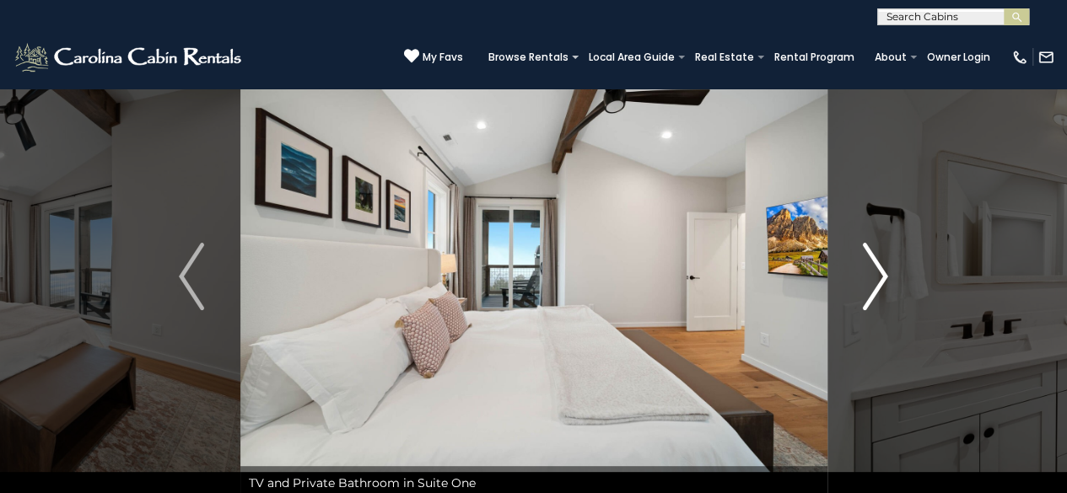
click at [889, 269] on button "Next" at bounding box center [875, 276] width 97 height 447
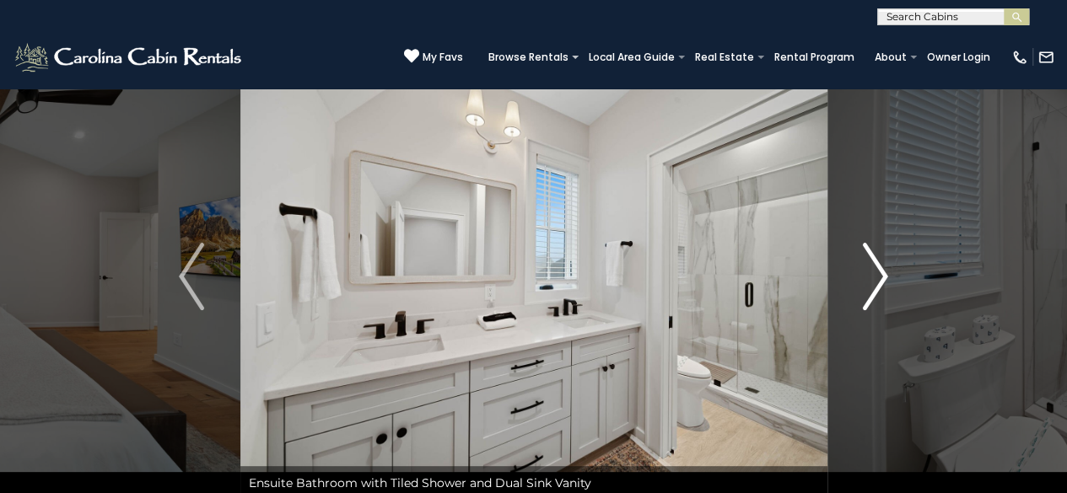
click at [889, 269] on button "Next" at bounding box center [875, 276] width 97 height 447
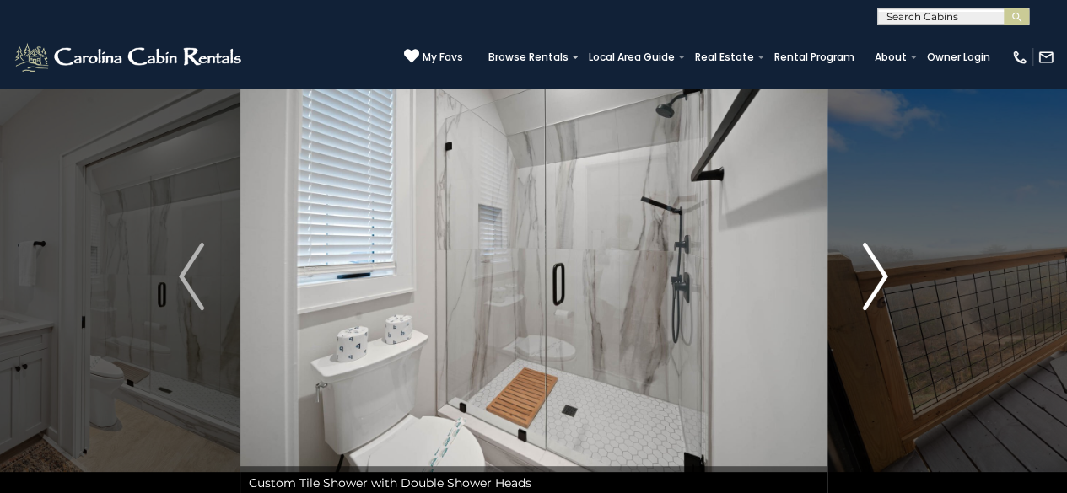
click at [889, 269] on button "Next" at bounding box center [875, 276] width 97 height 447
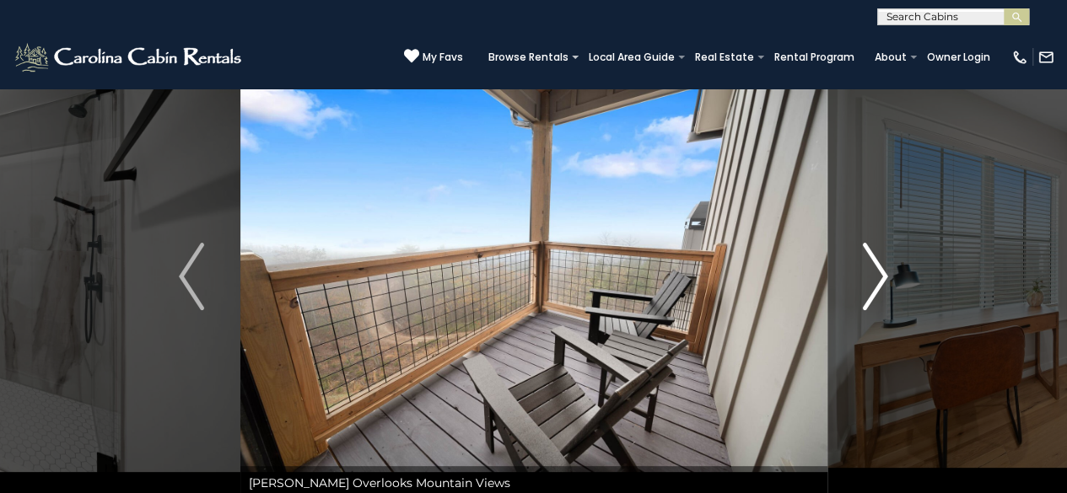
click at [889, 269] on button "Next" at bounding box center [875, 276] width 97 height 447
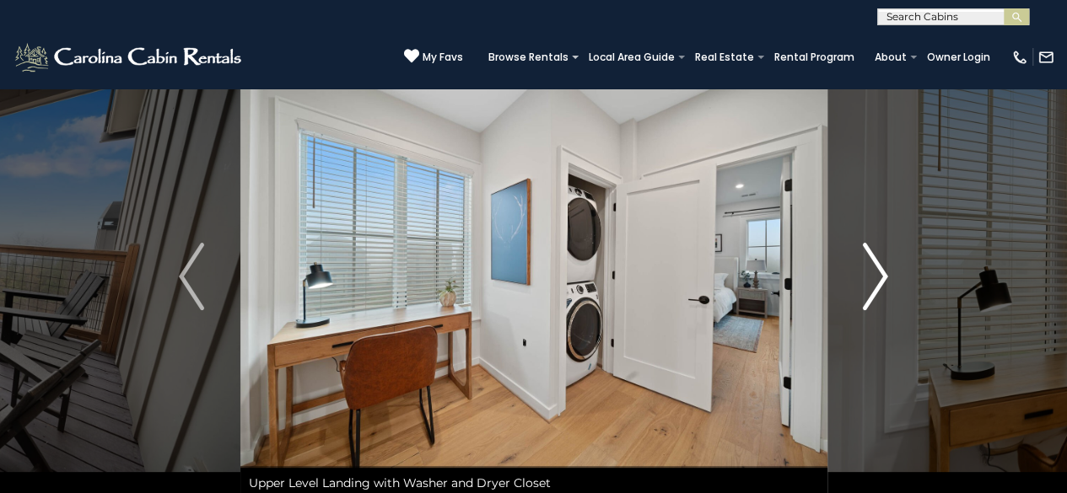
click at [889, 269] on button "Next" at bounding box center [875, 276] width 97 height 447
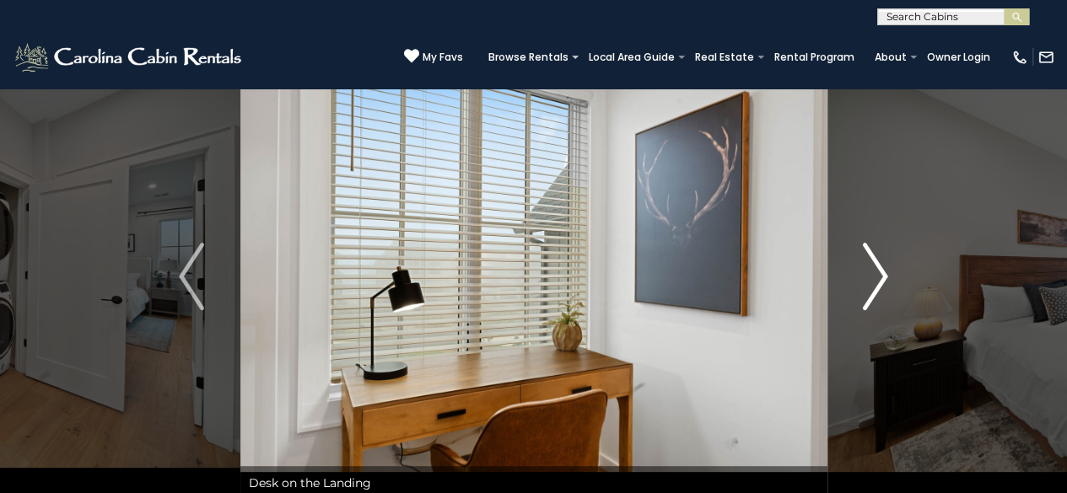
click at [889, 269] on button "Next" at bounding box center [875, 276] width 97 height 447
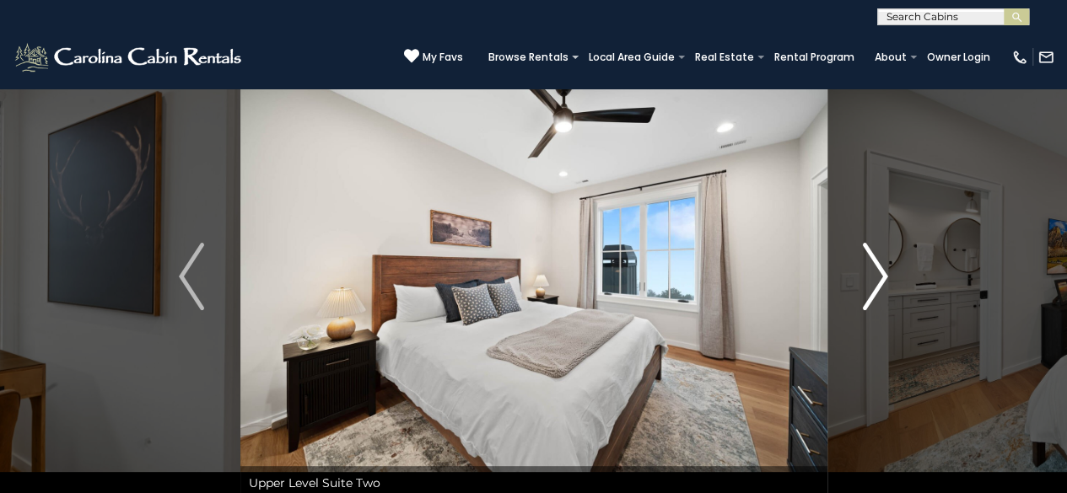
click at [889, 269] on button "Next" at bounding box center [875, 276] width 97 height 447
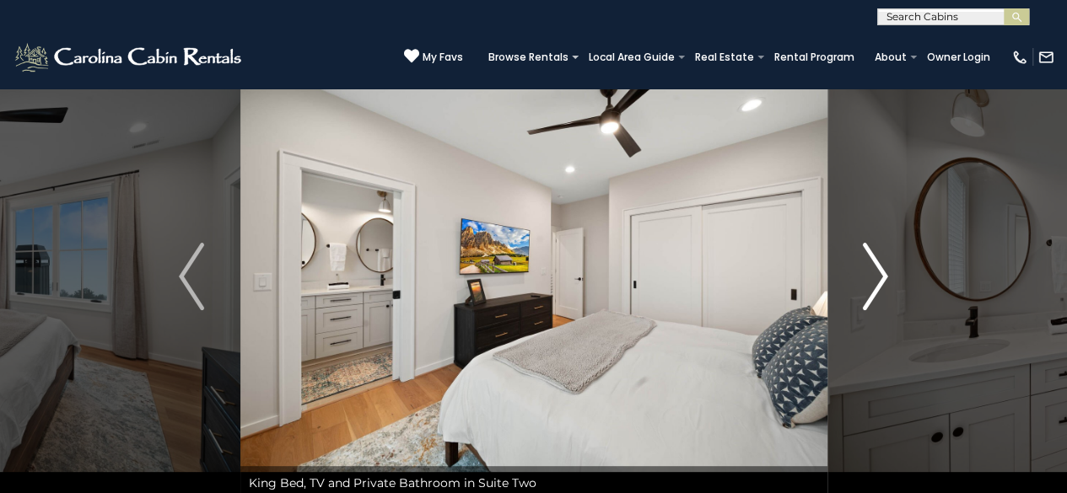
click at [889, 269] on button "Next" at bounding box center [875, 276] width 97 height 447
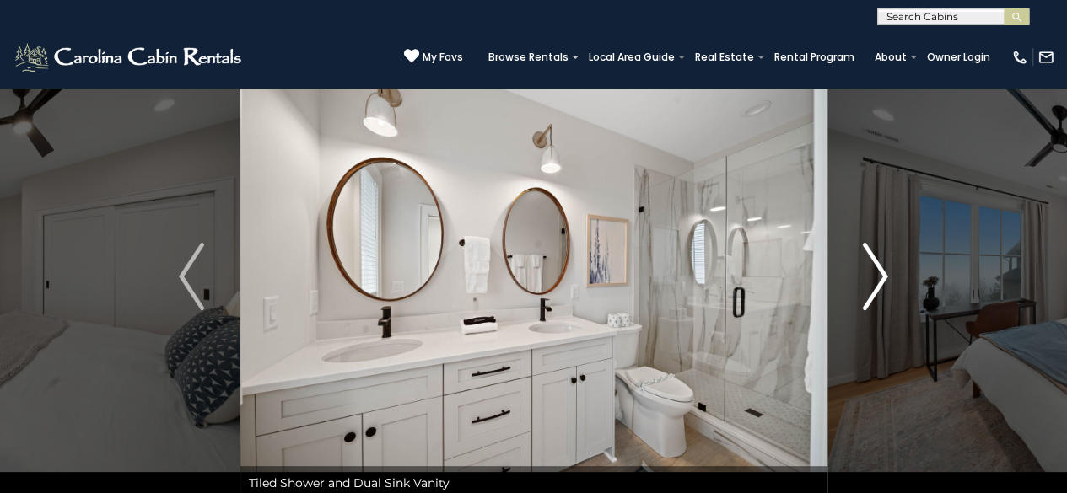
click at [889, 269] on button "Next" at bounding box center [875, 276] width 97 height 447
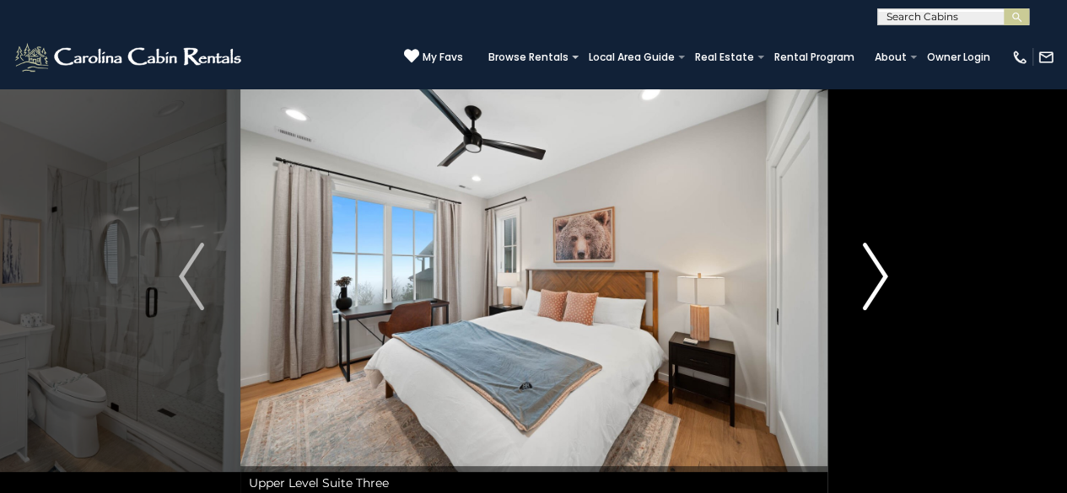
click at [889, 269] on button "Next" at bounding box center [875, 276] width 97 height 447
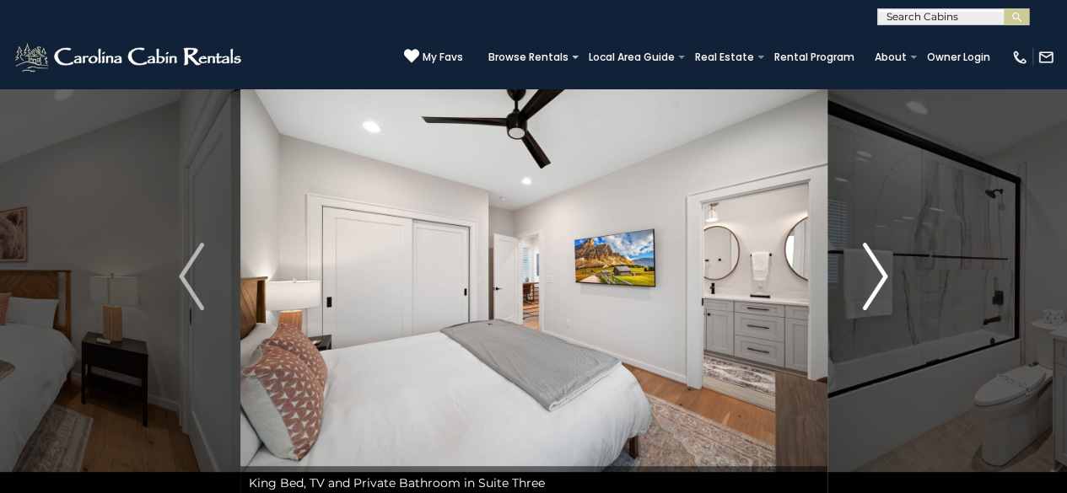
click at [889, 269] on button "Next" at bounding box center [875, 276] width 97 height 447
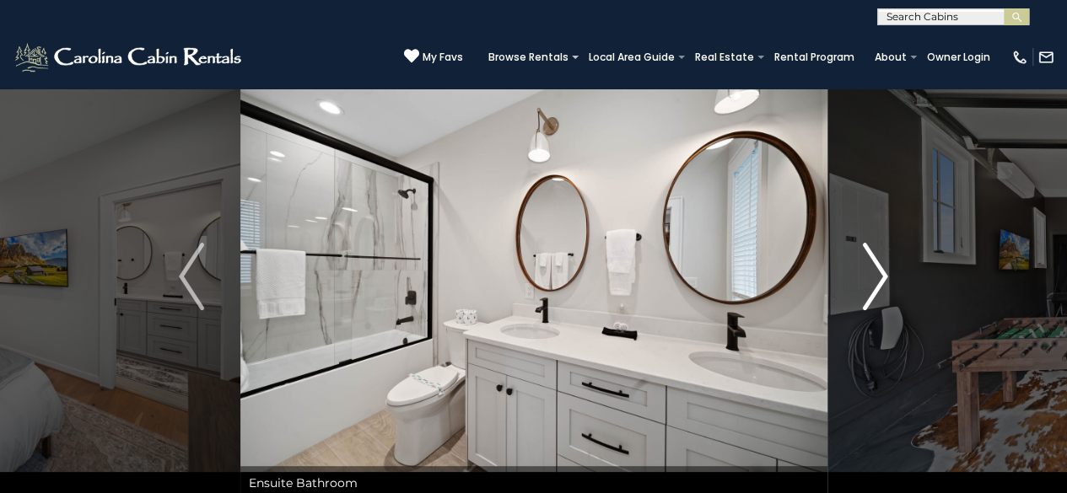
click at [889, 269] on button "Next" at bounding box center [875, 276] width 97 height 447
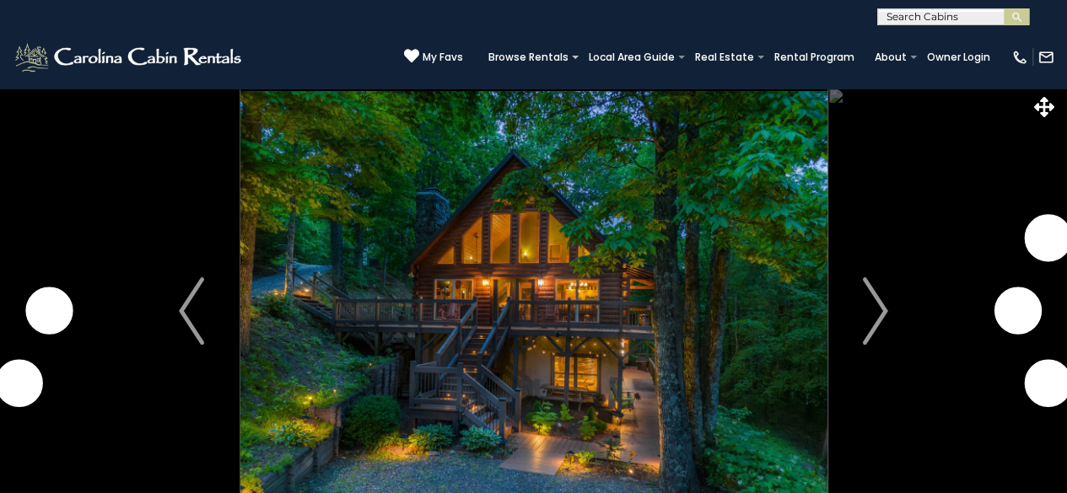
click at [872, 323] on img "Next" at bounding box center [875, 310] width 25 height 67
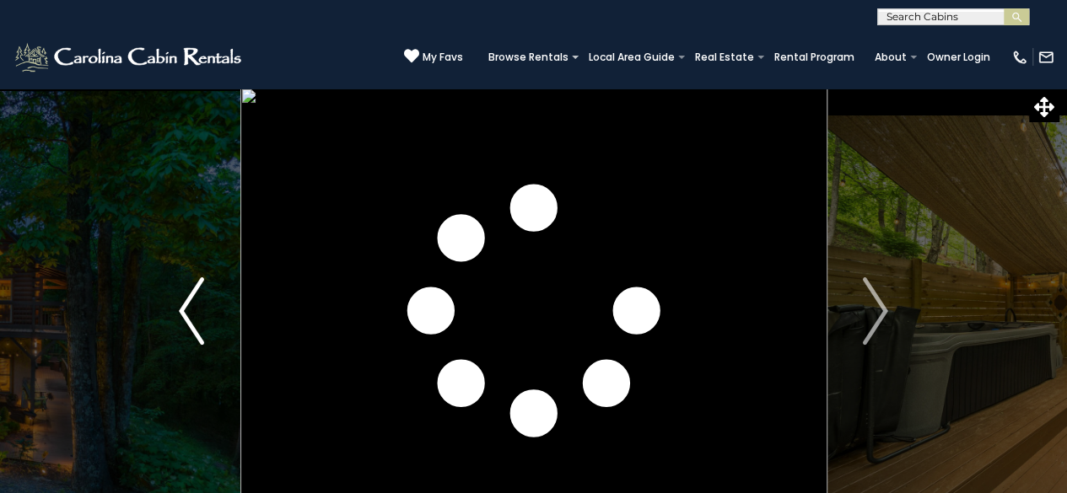
click at [191, 321] on img "Previous" at bounding box center [191, 310] width 25 height 67
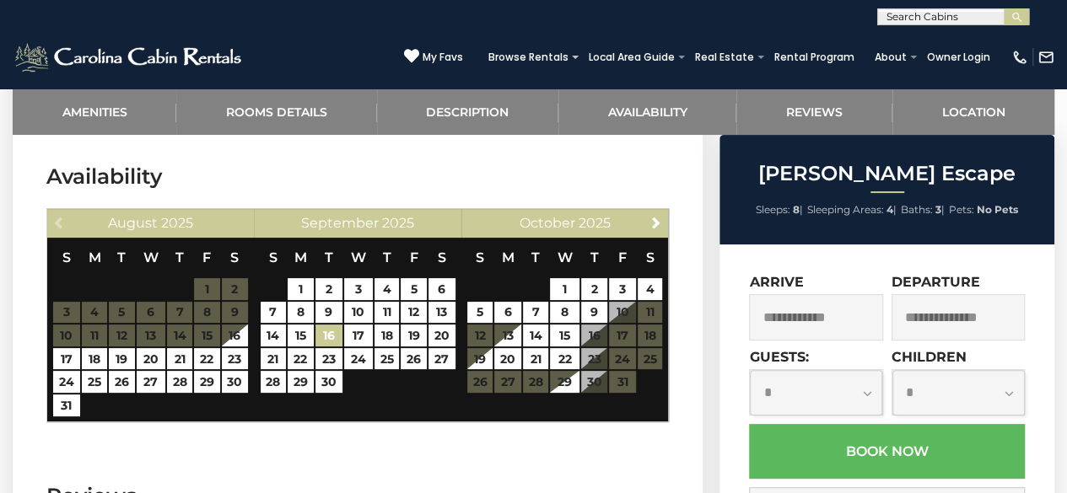
scroll to position [3249, 0]
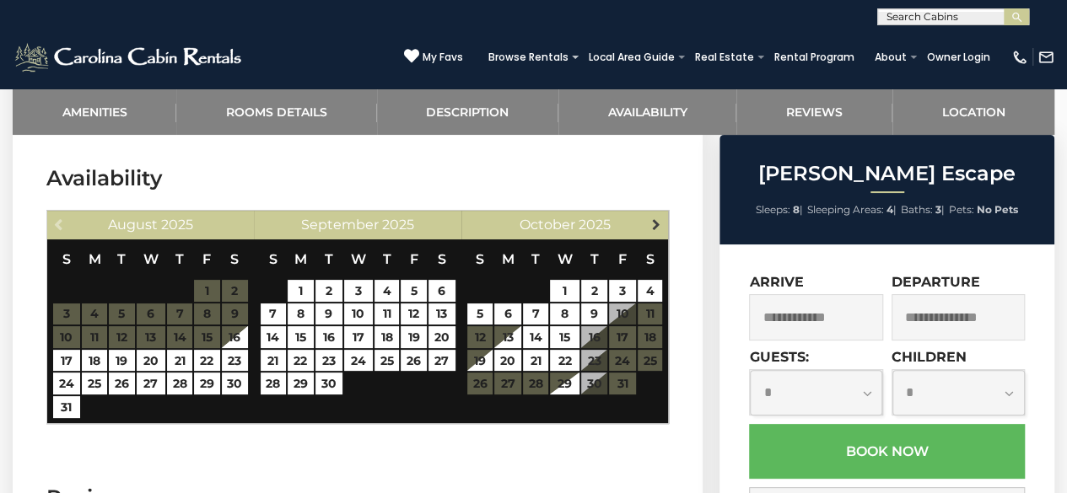
click at [646, 213] on link "Next" at bounding box center [655, 223] width 21 height 21
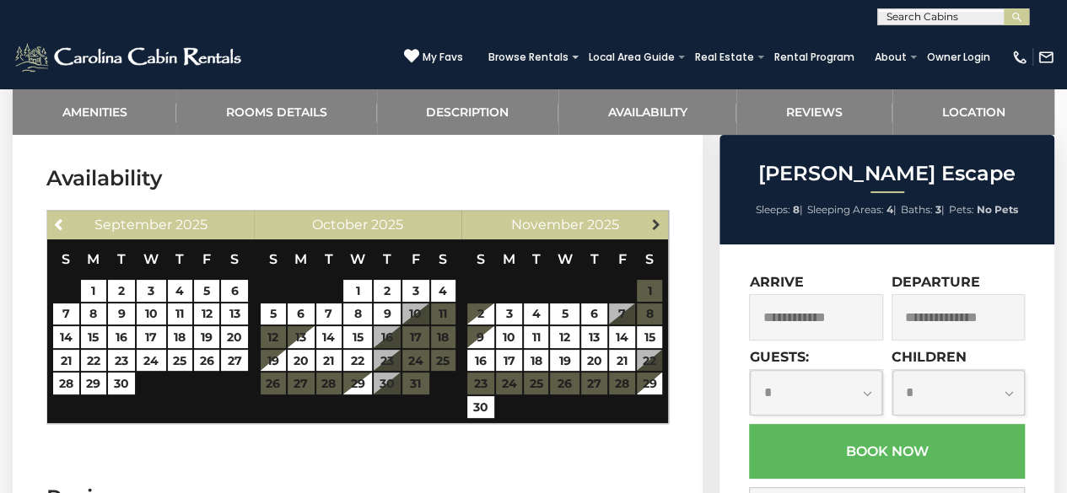
click at [646, 213] on link "Next" at bounding box center [655, 223] width 21 height 21
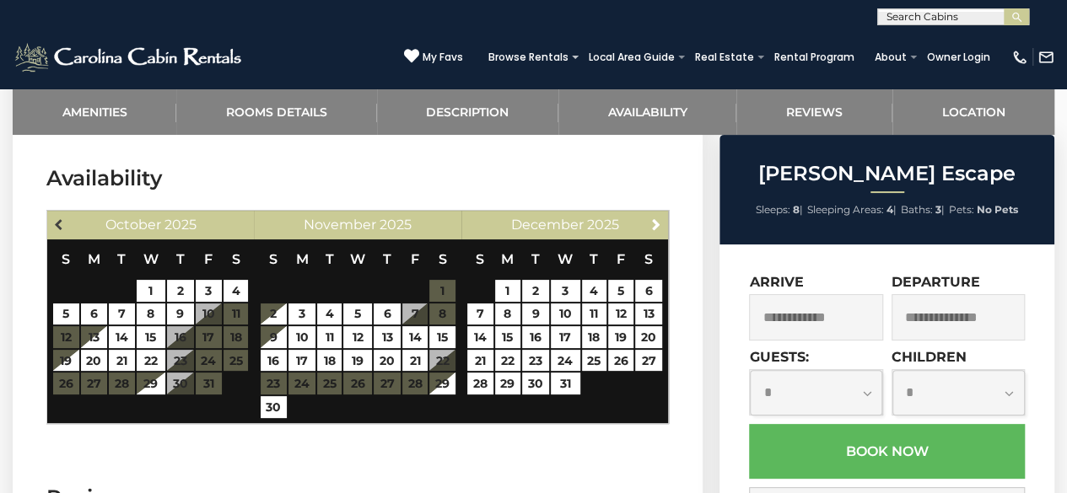
click at [53, 218] on span "Previous" at bounding box center [59, 224] width 13 height 13
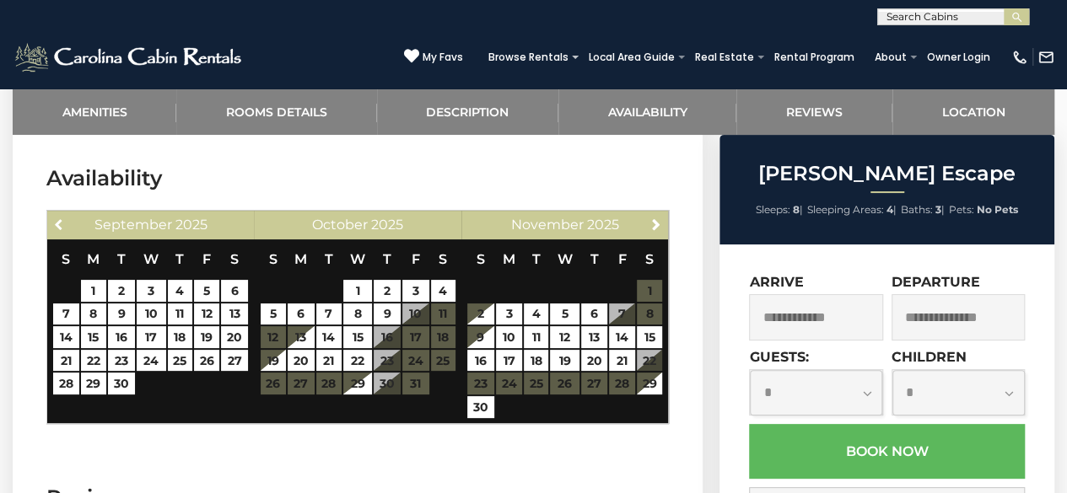
click at [53, 218] on span "Previous" at bounding box center [59, 224] width 13 height 13
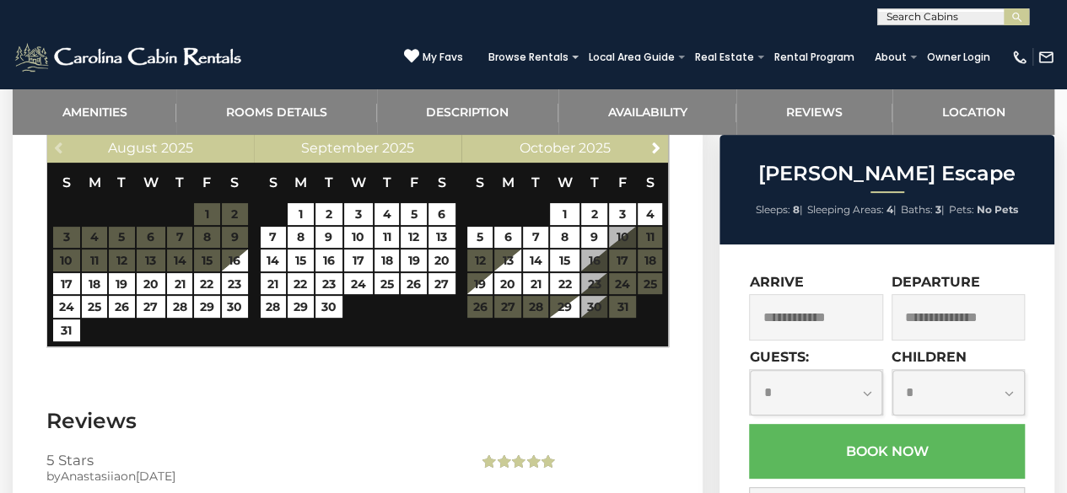
scroll to position [3326, 0]
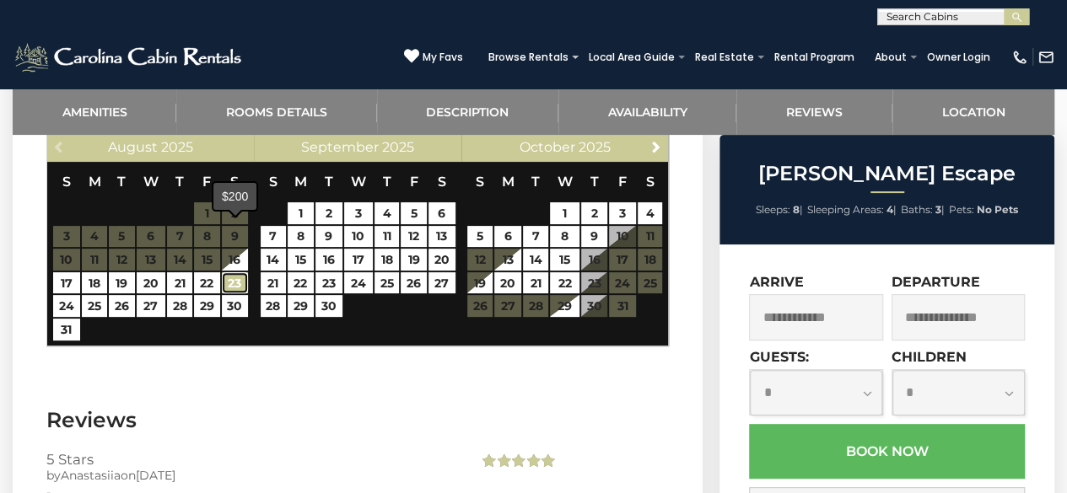
click at [239, 272] on link "23" at bounding box center [235, 283] width 27 height 22
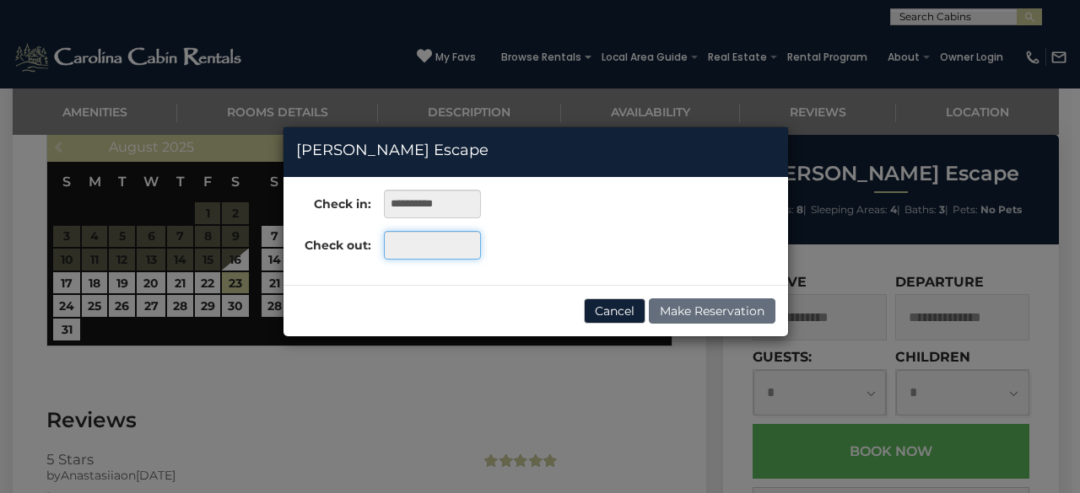
click at [464, 249] on input "text" at bounding box center [432, 245] width 97 height 29
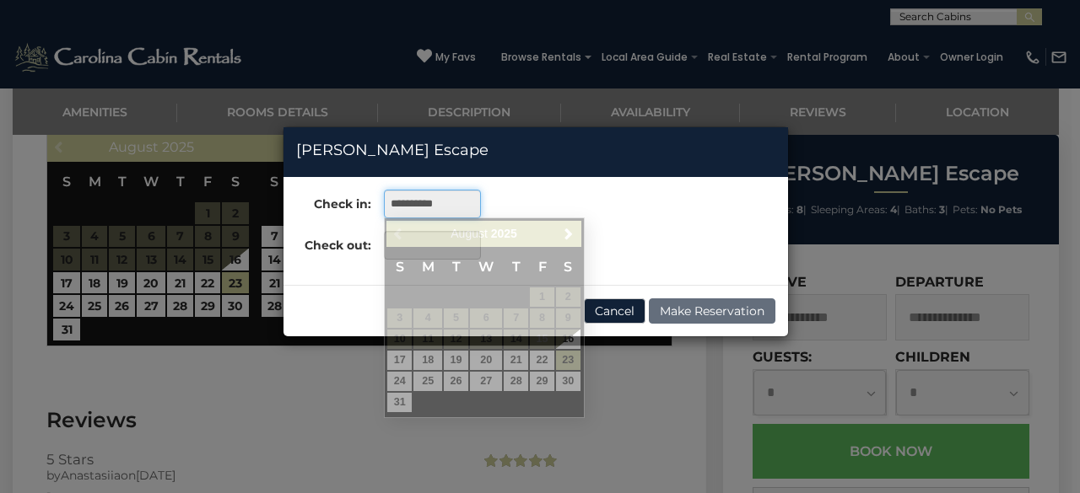
click at [431, 210] on input "**********" at bounding box center [432, 204] width 97 height 29
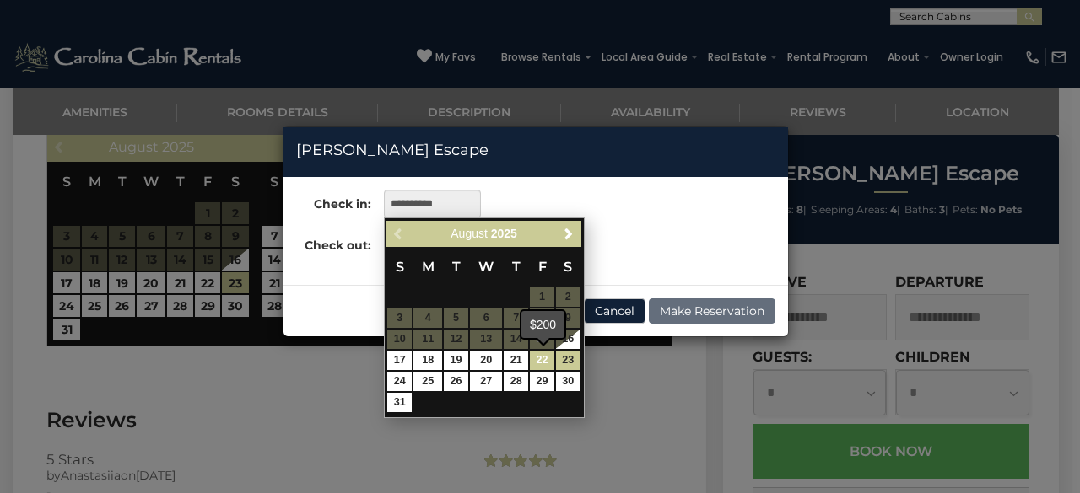
click at [541, 360] on link "22" at bounding box center [542, 360] width 24 height 19
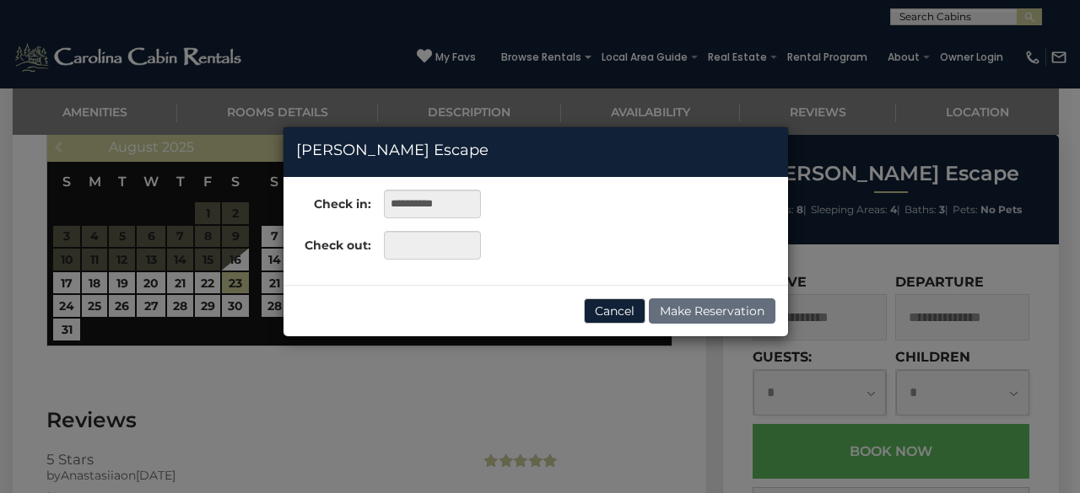
click at [541, 360] on div "**********" at bounding box center [540, 246] width 1080 height 493
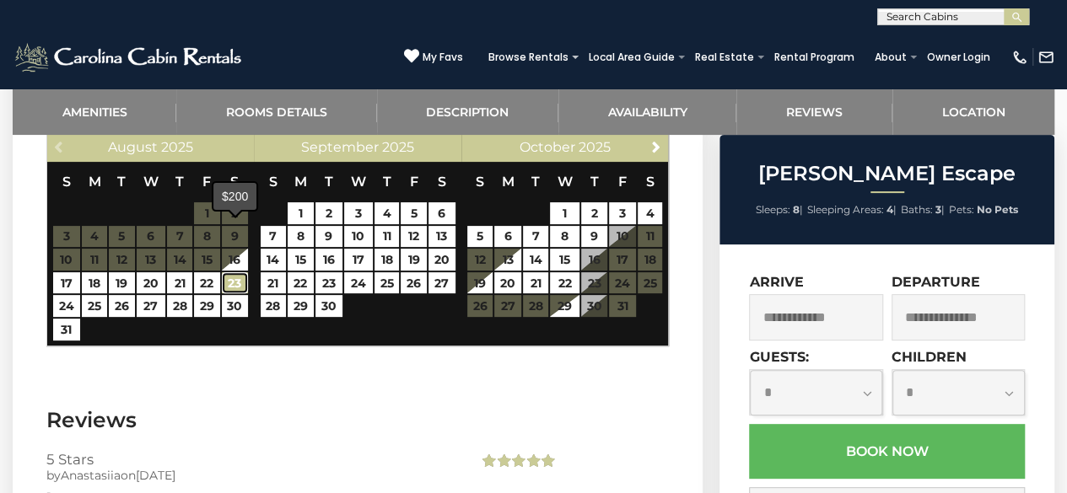
click at [234, 272] on link "23" at bounding box center [235, 283] width 27 height 22
type input "**********"
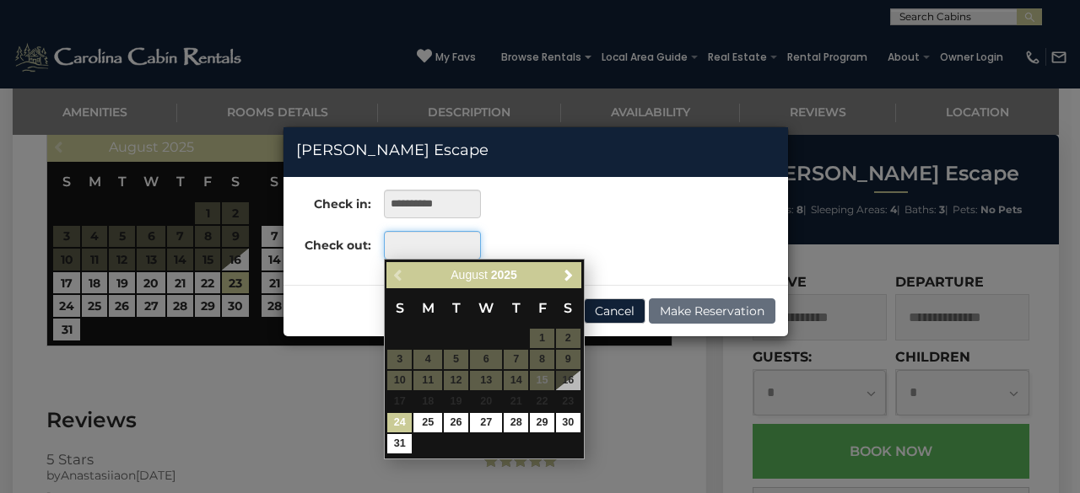
drag, startPoint x: 480, startPoint y: 238, endPoint x: 425, endPoint y: 257, distance: 58.2
click at [425, 257] on input "text" at bounding box center [432, 245] width 97 height 29
click at [392, 426] on link "24" at bounding box center [399, 422] width 24 height 19
type input "**********"
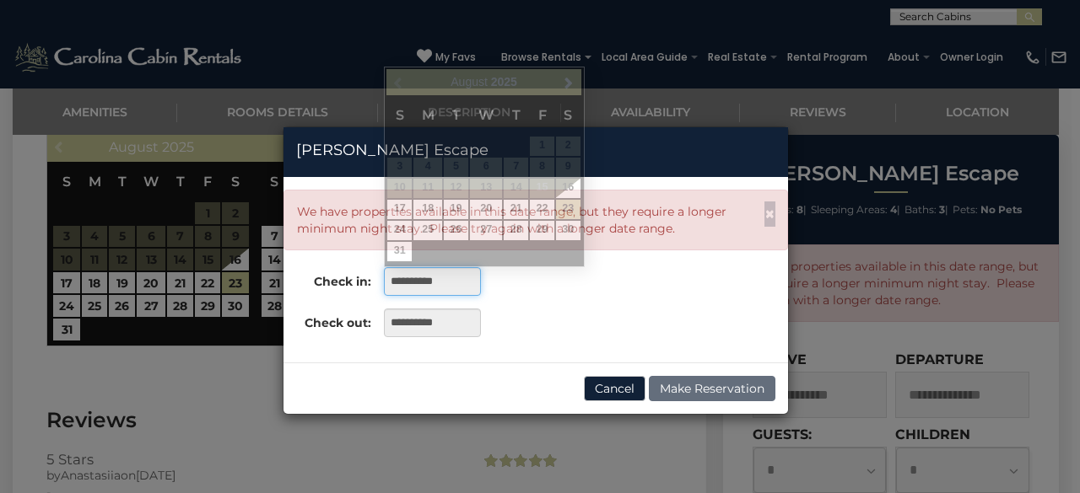
click at [453, 276] on input "**********" at bounding box center [432, 281] width 97 height 29
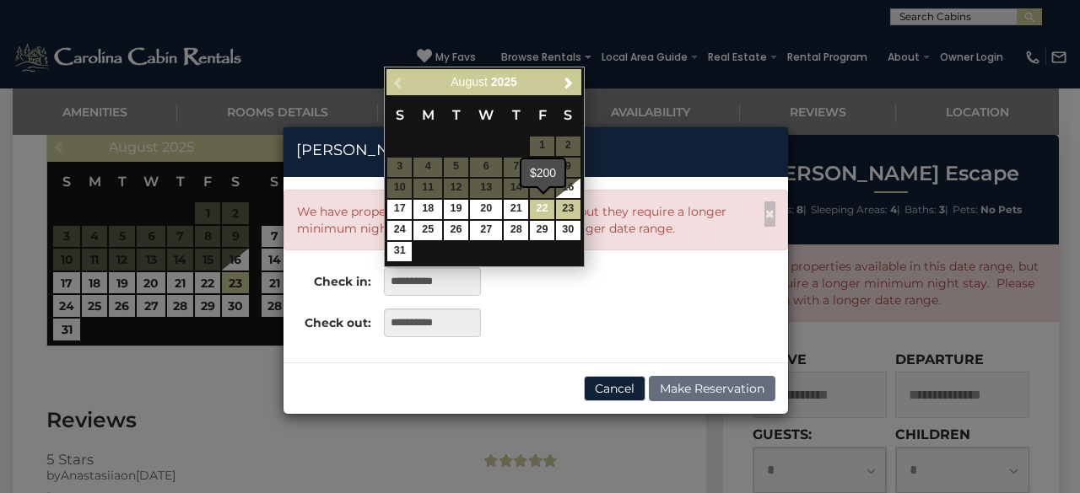
click at [543, 207] on link "22" at bounding box center [542, 209] width 24 height 19
type input "**********"
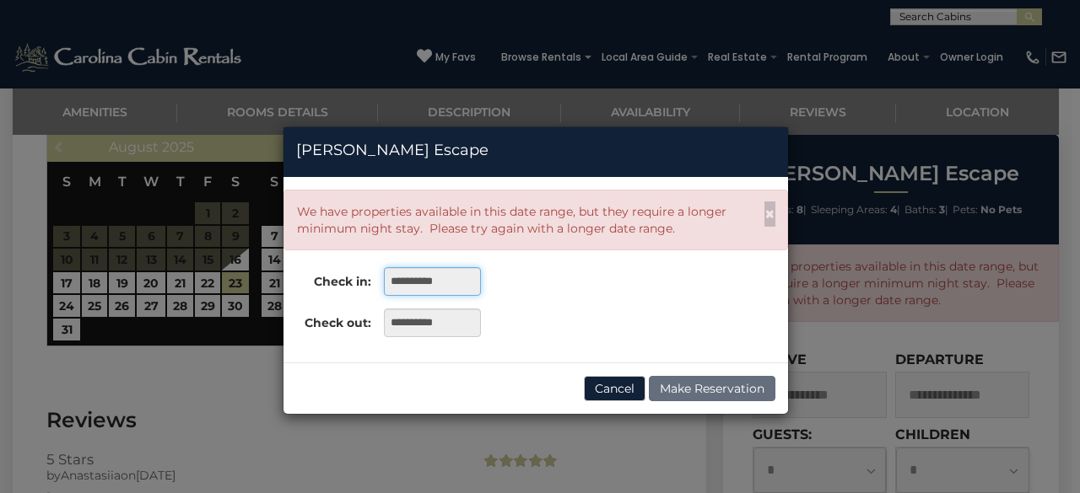
click at [460, 292] on input "**********" at bounding box center [432, 281] width 97 height 29
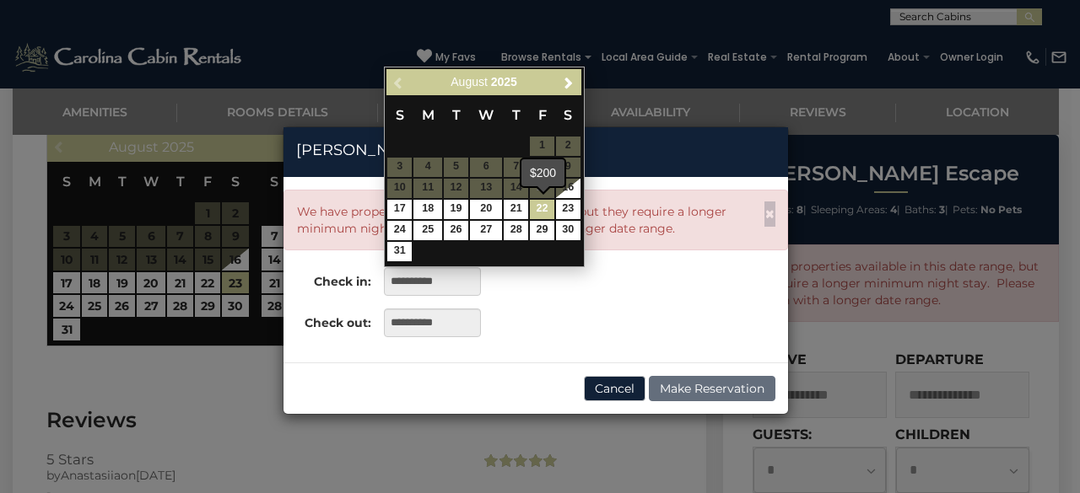
click at [543, 213] on link "22" at bounding box center [542, 209] width 24 height 19
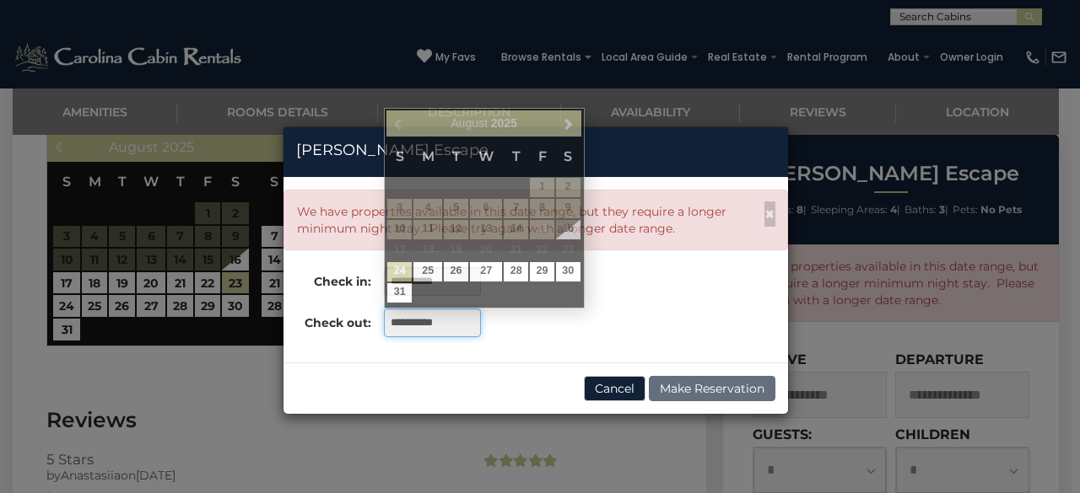
click at [440, 333] on input "**********" at bounding box center [432, 323] width 97 height 29
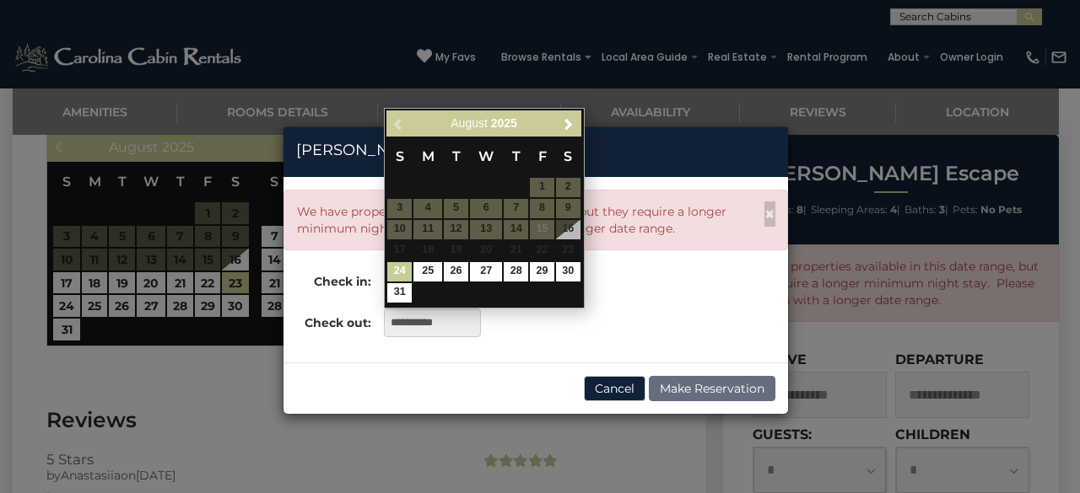
click at [398, 275] on link "24" at bounding box center [399, 271] width 24 height 19
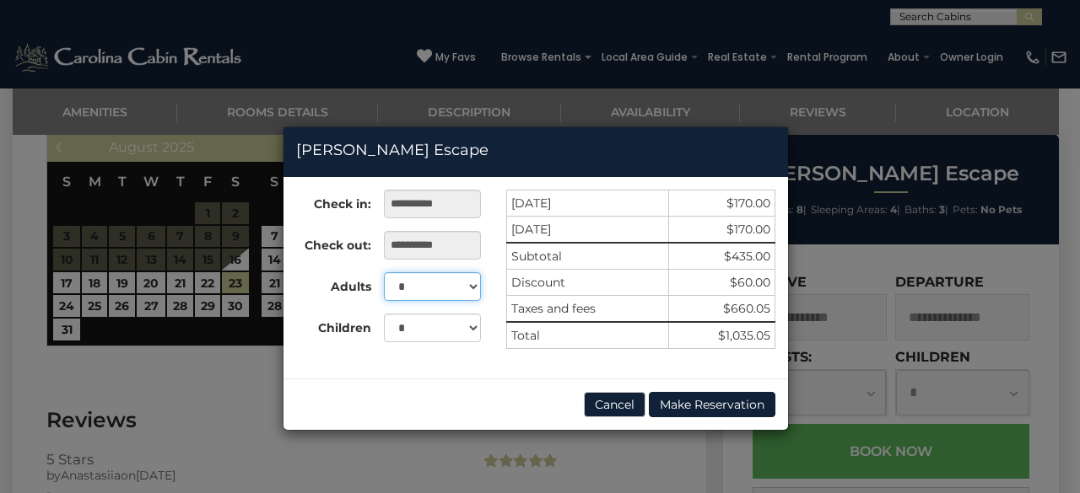
click at [442, 288] on select "* * * * * * * *" at bounding box center [433, 286] width 98 height 29
click at [467, 286] on select "* * * * * * * *" at bounding box center [433, 286] width 98 height 29
drag, startPoint x: 688, startPoint y: 197, endPoint x: 627, endPoint y: 288, distance: 110.2
click at [627, 288] on tbody "08/22/2025 $170.00 08/23/2025 $170.00 Subtotal $435.00 Discount $60.00 Taxes an…" at bounding box center [641, 270] width 268 height 159
click at [627, 288] on td "Discount" at bounding box center [588, 283] width 162 height 26
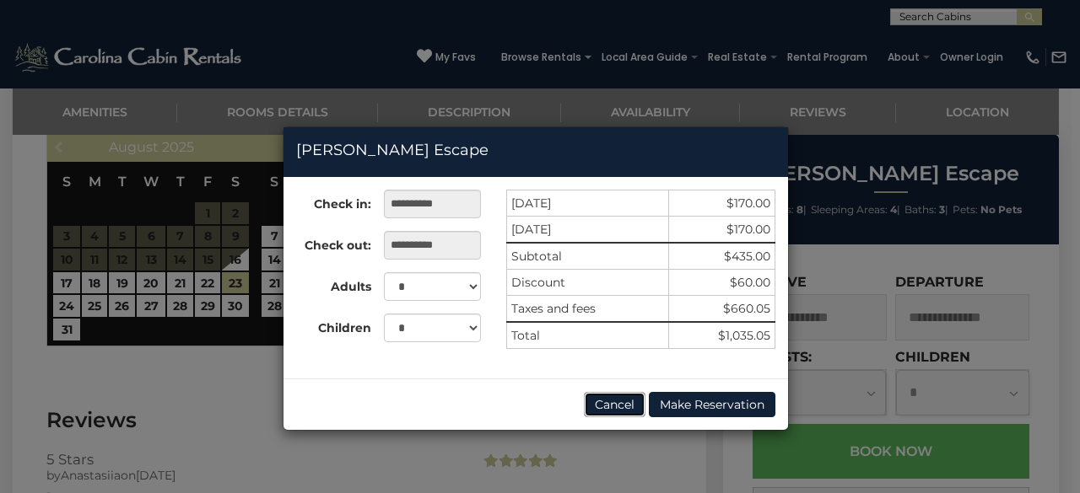
click at [607, 407] on button "Cancel" at bounding box center [615, 404] width 62 height 25
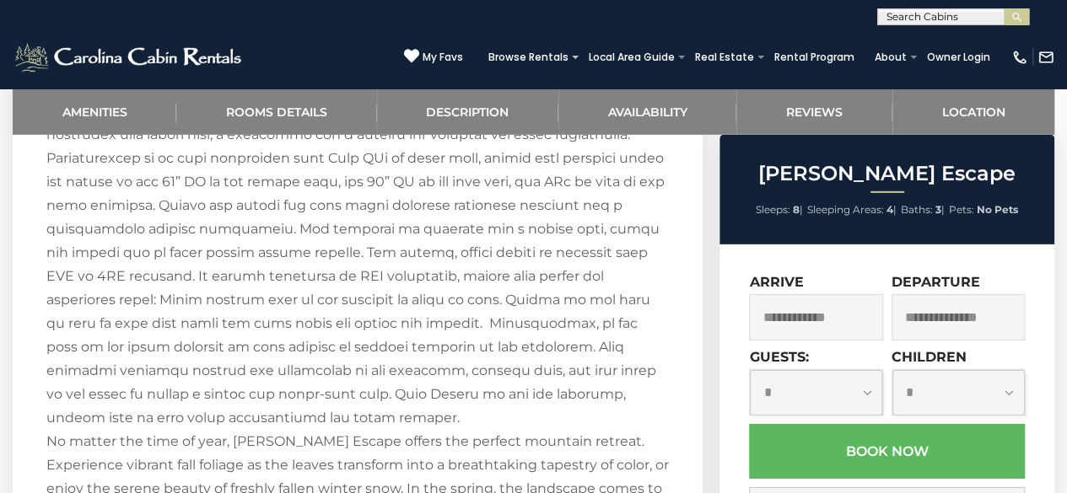
scroll to position [2519, 0]
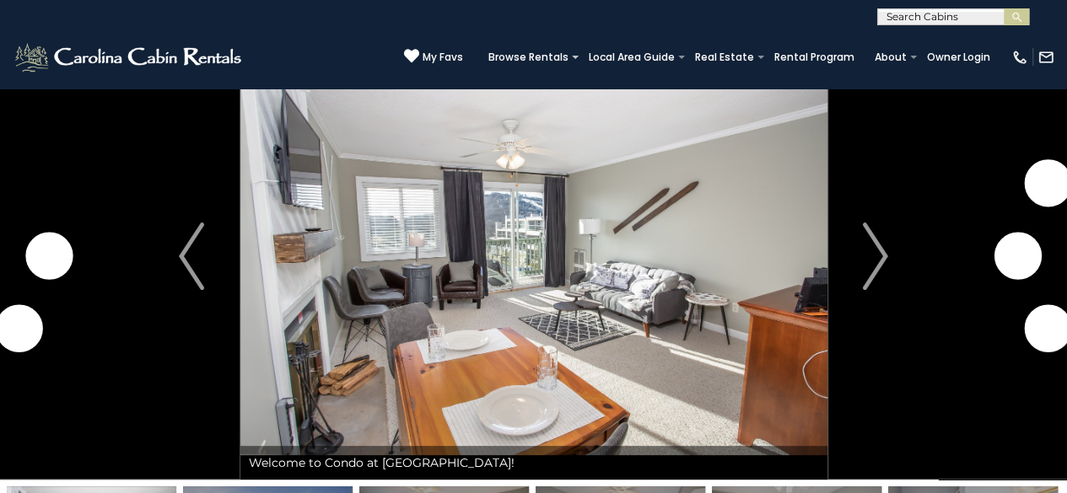
scroll to position [57, 0]
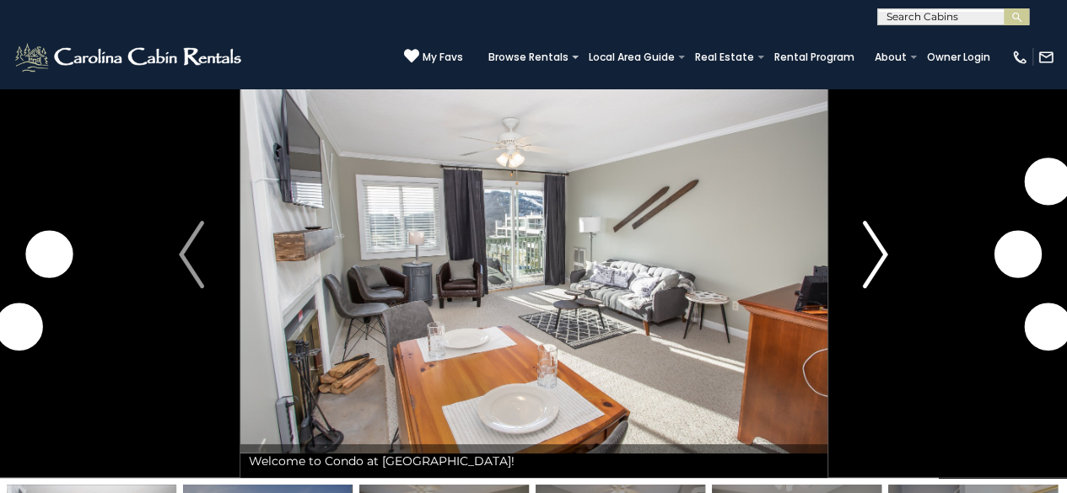
click at [879, 259] on img "Next" at bounding box center [875, 254] width 25 height 67
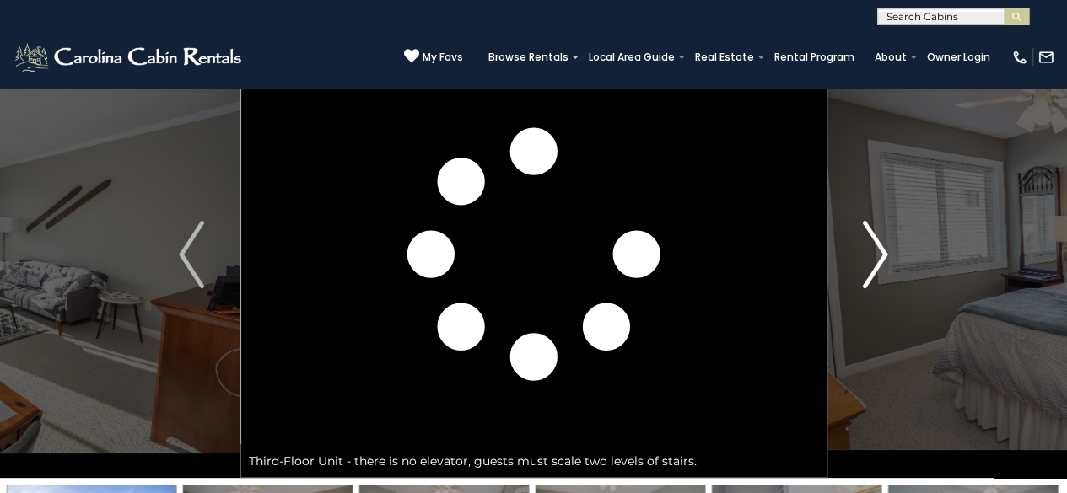
click at [879, 259] on img "Next" at bounding box center [875, 254] width 25 height 67
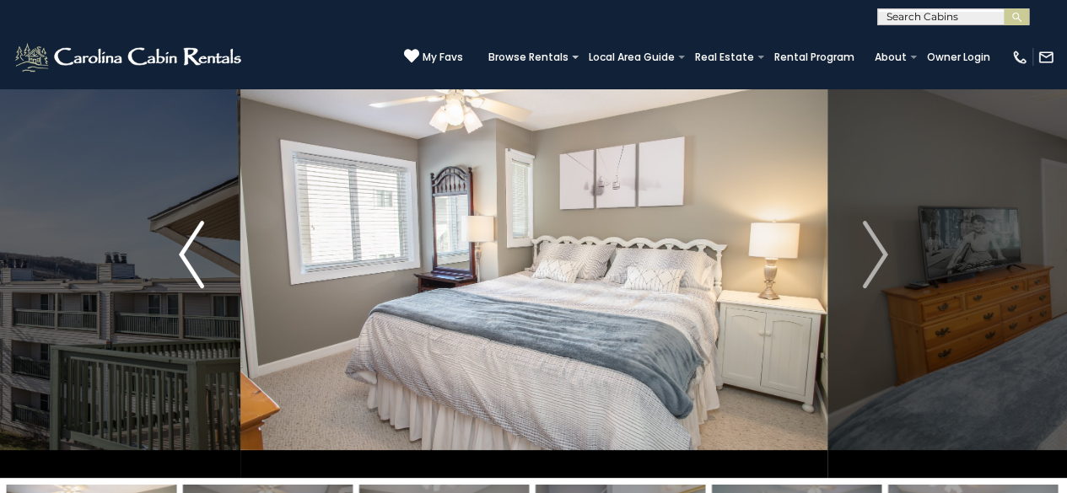
click at [179, 264] on img "Previous" at bounding box center [191, 254] width 25 height 67
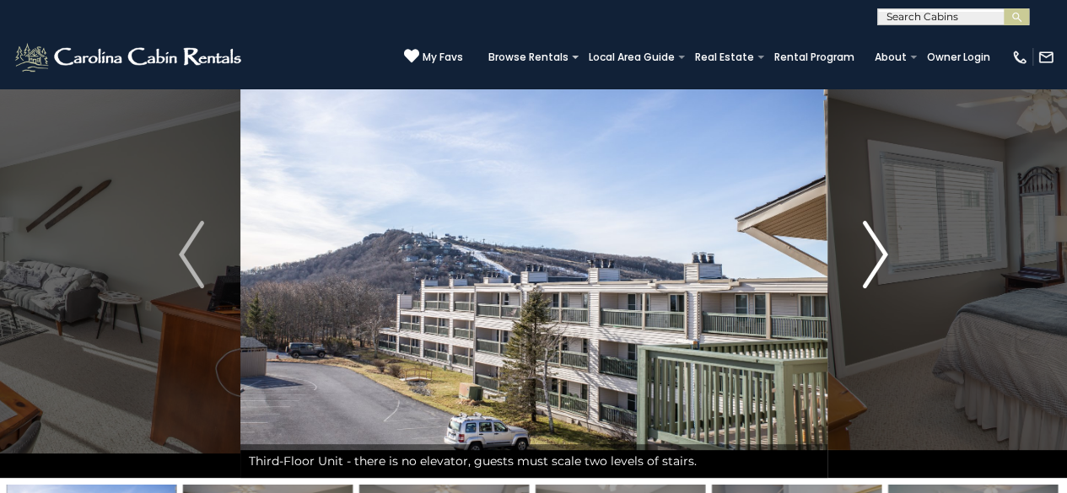
click at [881, 240] on img "Next" at bounding box center [875, 254] width 25 height 67
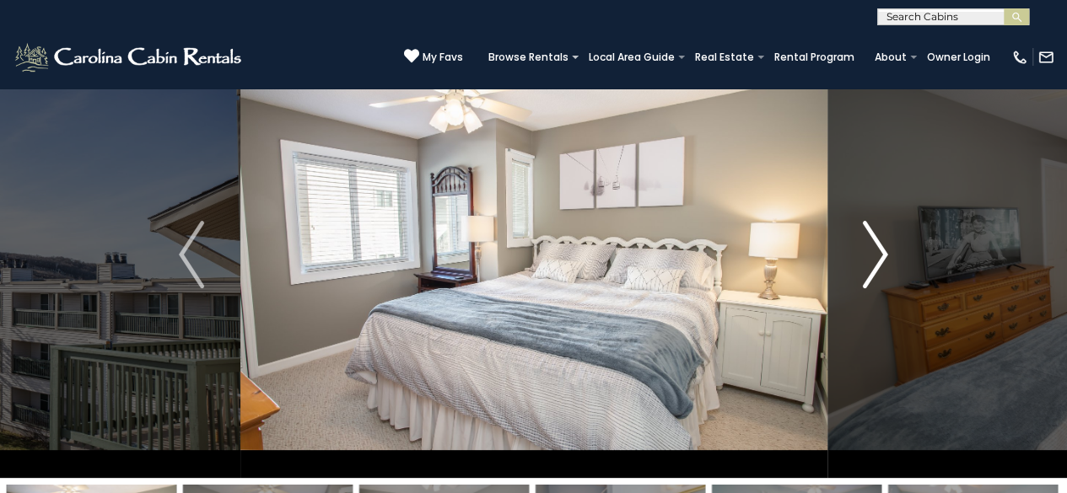
click at [881, 240] on img "Next" at bounding box center [875, 254] width 25 height 67
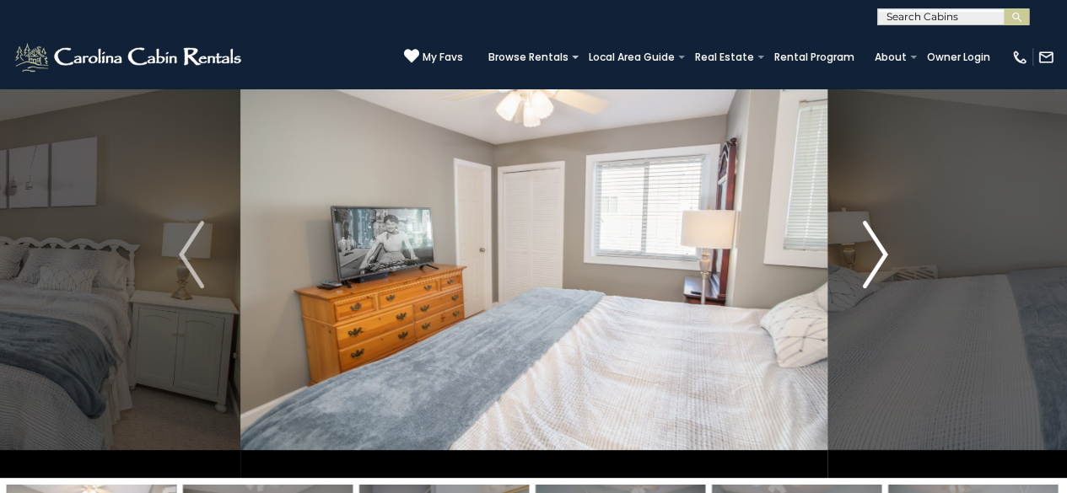
click at [881, 240] on img "Next" at bounding box center [875, 254] width 25 height 67
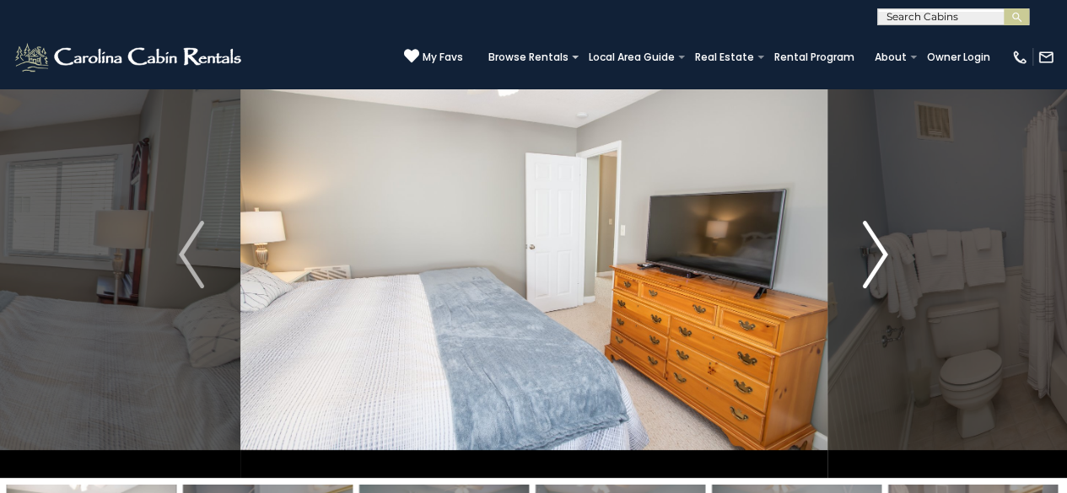
click at [881, 240] on img "Next" at bounding box center [875, 254] width 25 height 67
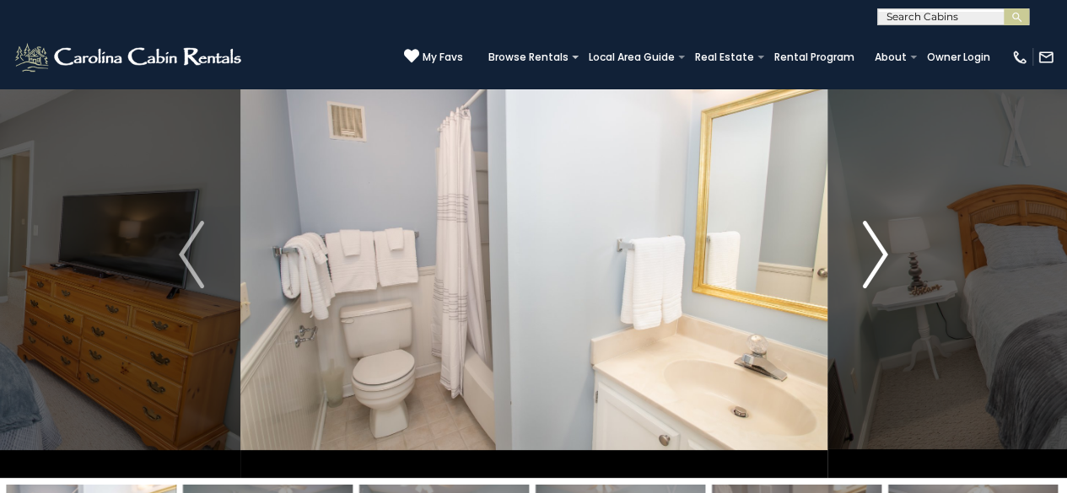
click at [881, 240] on img "Next" at bounding box center [875, 254] width 25 height 67
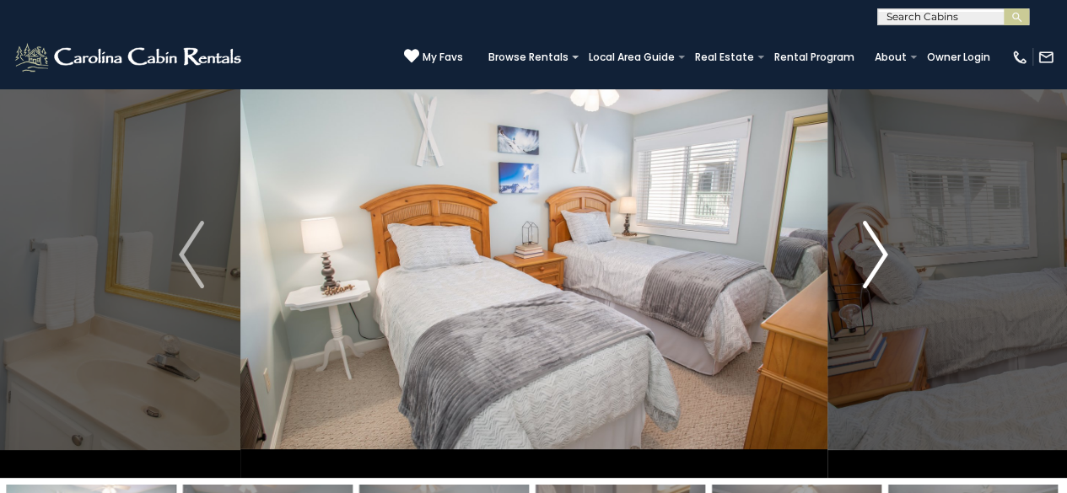
click at [881, 240] on img "Next" at bounding box center [875, 254] width 25 height 67
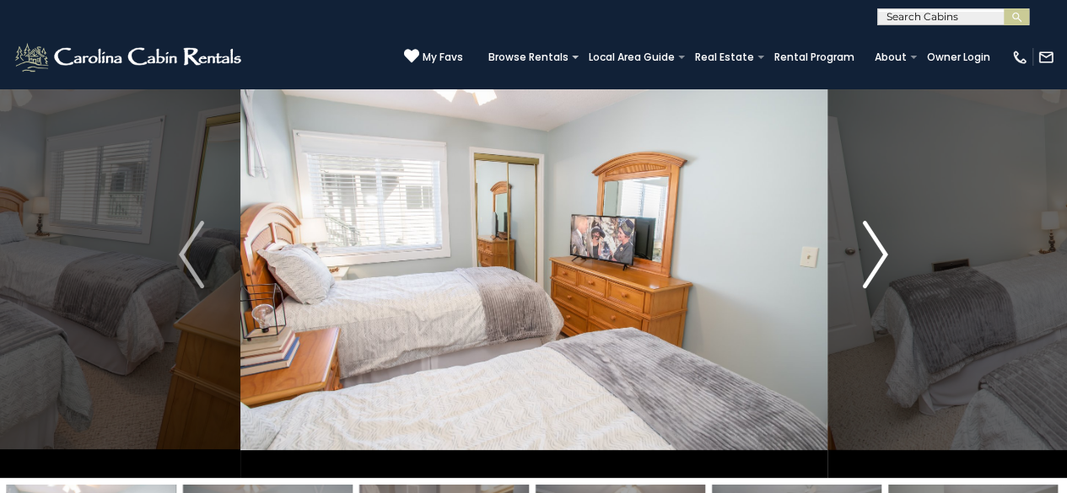
click at [881, 240] on img "Next" at bounding box center [875, 254] width 25 height 67
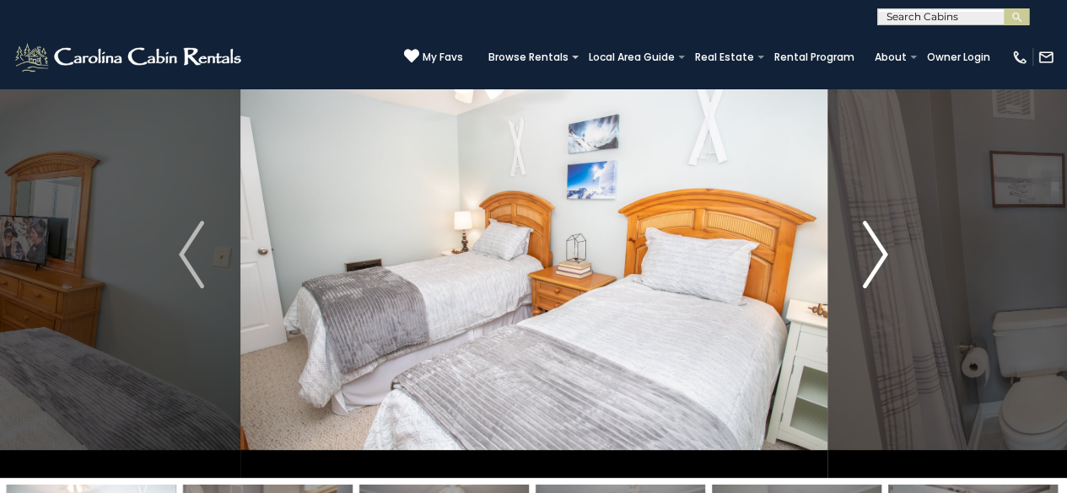
click at [881, 240] on img "Next" at bounding box center [875, 254] width 25 height 67
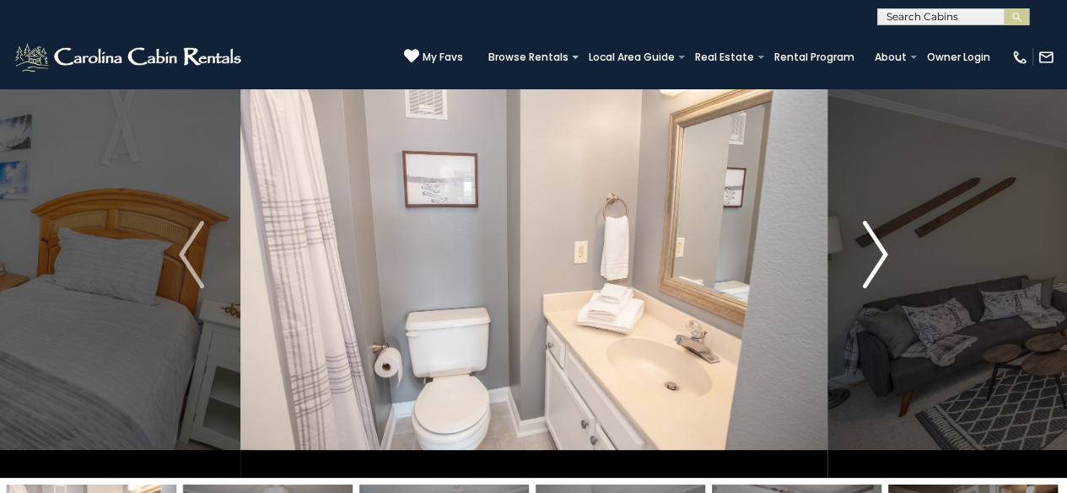
click at [881, 240] on img "Next" at bounding box center [875, 254] width 25 height 67
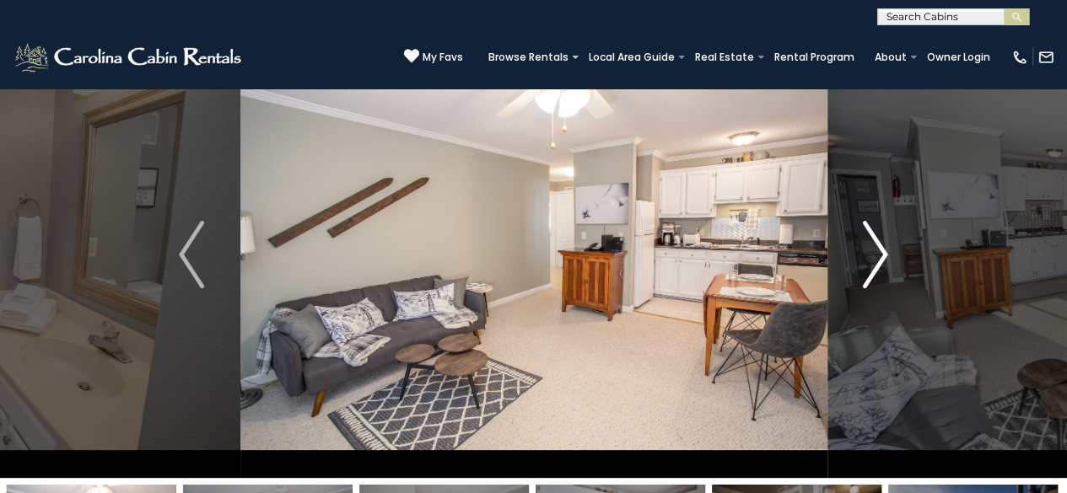
click at [881, 240] on img "Next" at bounding box center [875, 254] width 25 height 67
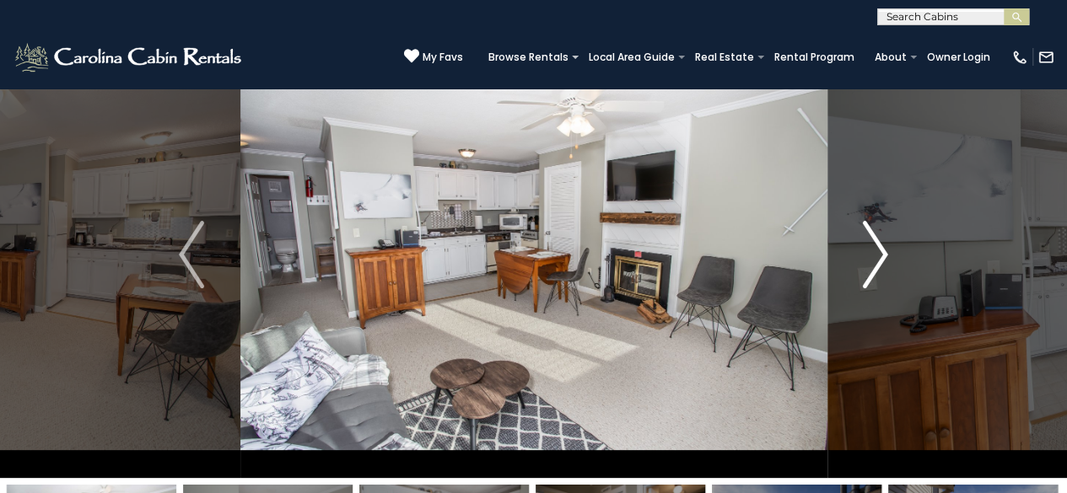
click at [881, 240] on img "Next" at bounding box center [875, 254] width 25 height 67
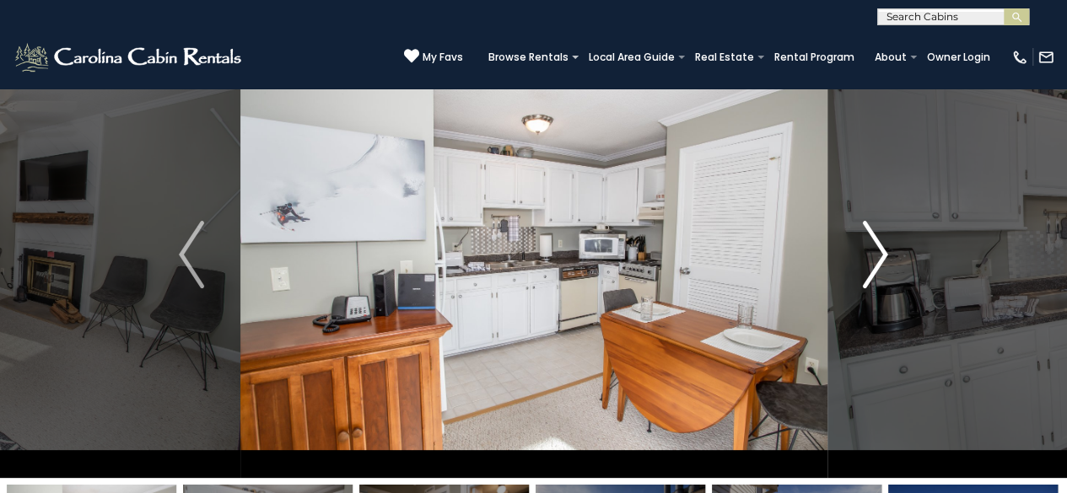
click at [881, 240] on img "Next" at bounding box center [875, 254] width 25 height 67
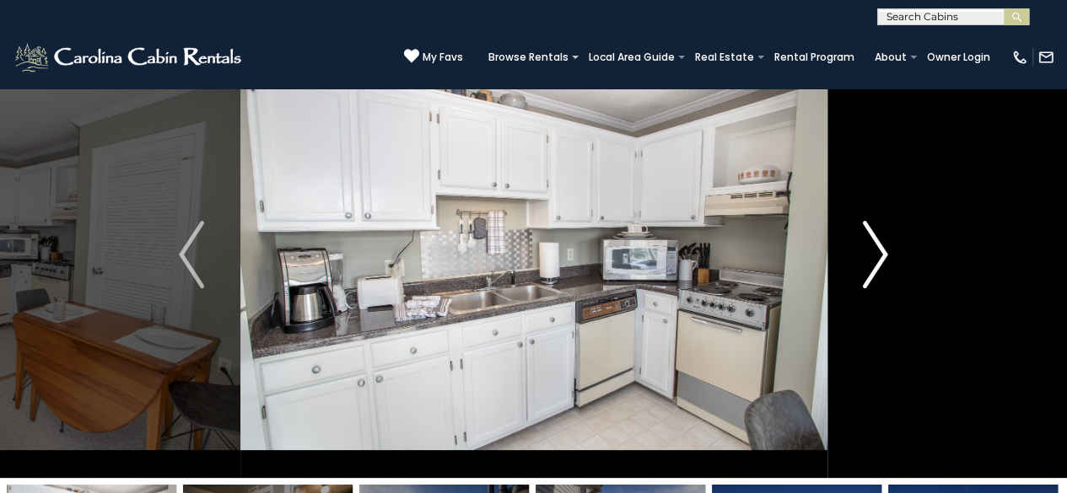
click at [881, 240] on img "Next" at bounding box center [875, 254] width 25 height 67
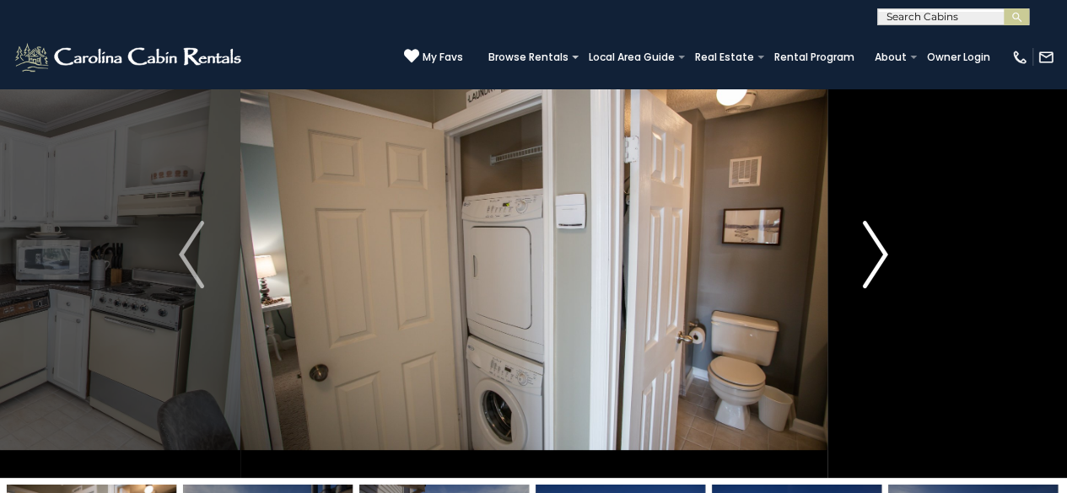
click at [881, 240] on img "Next" at bounding box center [875, 254] width 25 height 67
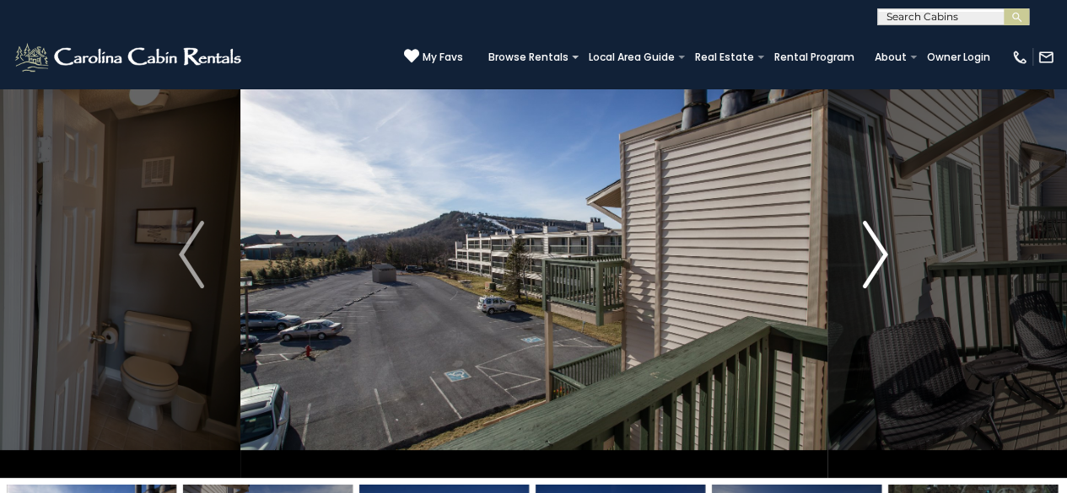
click at [881, 240] on img "Next" at bounding box center [875, 254] width 25 height 67
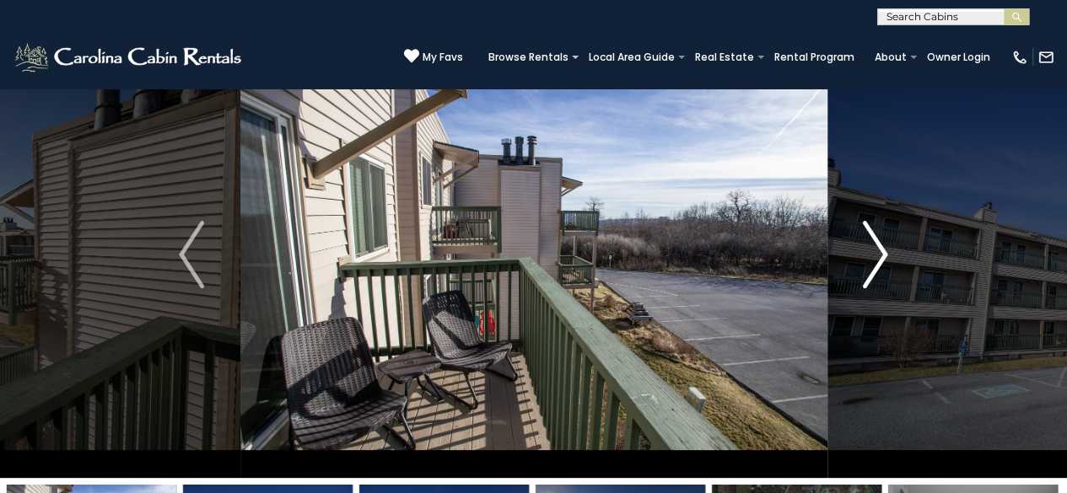
click at [881, 240] on img "Next" at bounding box center [875, 254] width 25 height 67
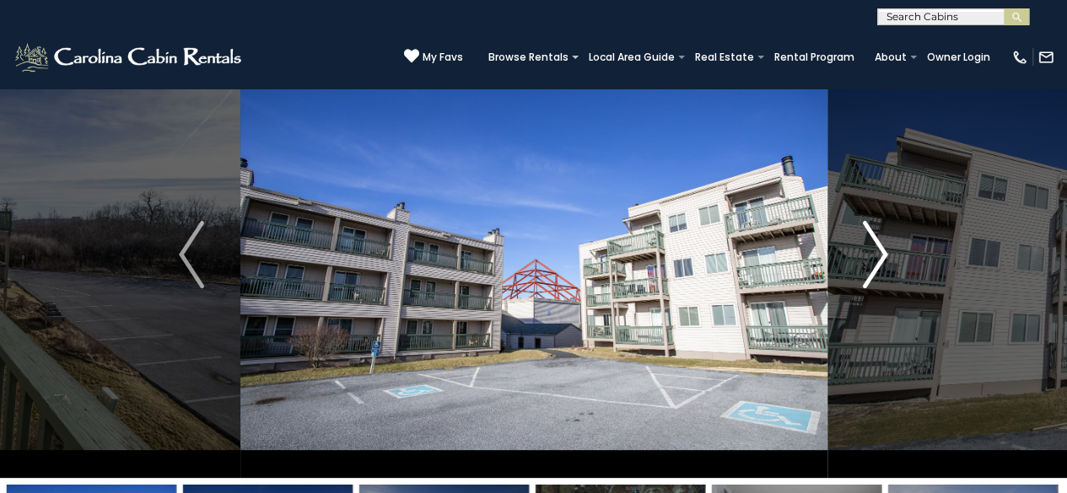
click at [881, 240] on img "Next" at bounding box center [875, 254] width 25 height 67
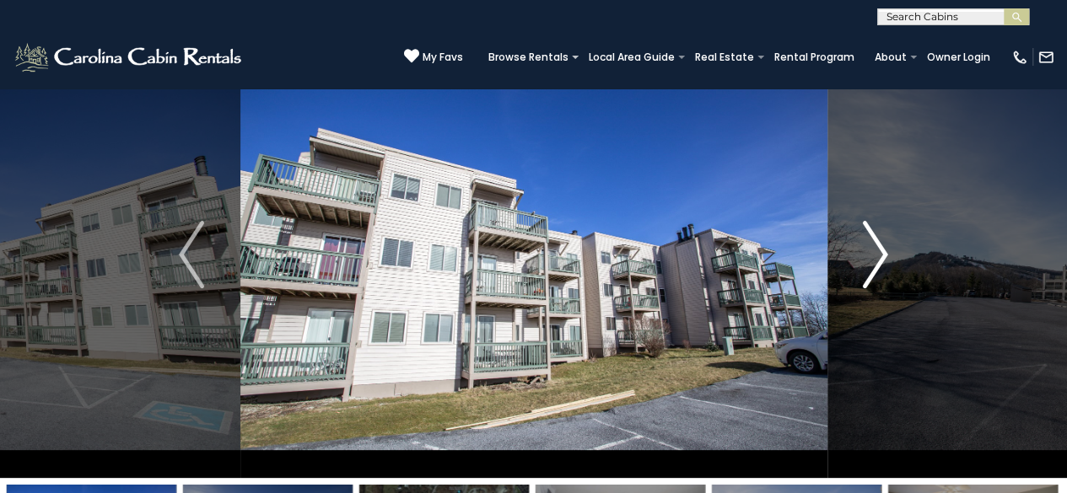
click at [881, 240] on img "Next" at bounding box center [875, 254] width 25 height 67
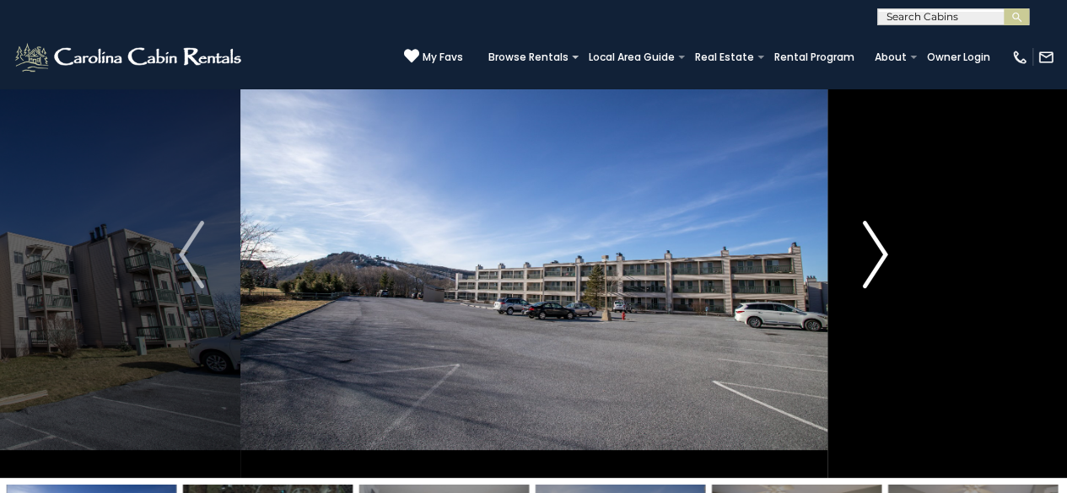
click at [881, 240] on img "Next" at bounding box center [875, 254] width 25 height 67
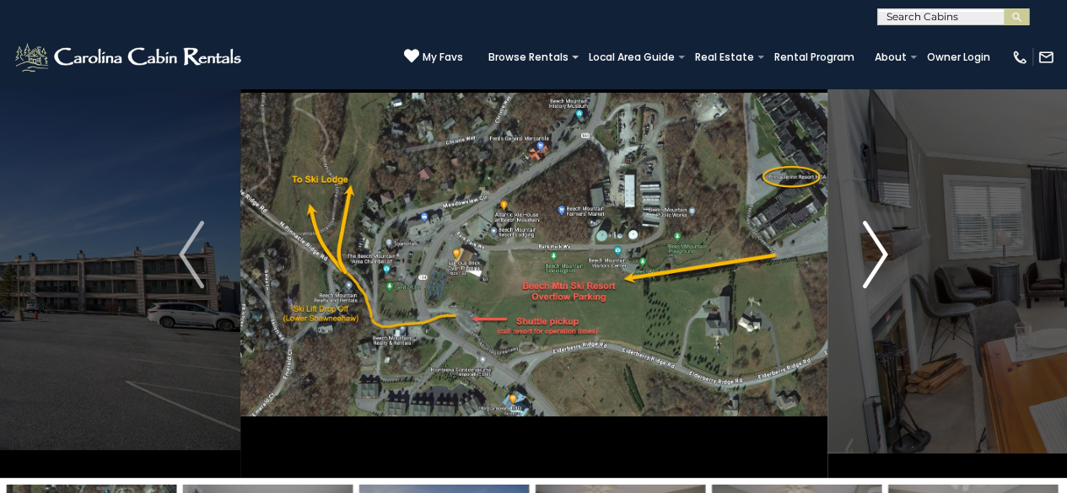
click at [881, 240] on img "Next" at bounding box center [875, 254] width 25 height 67
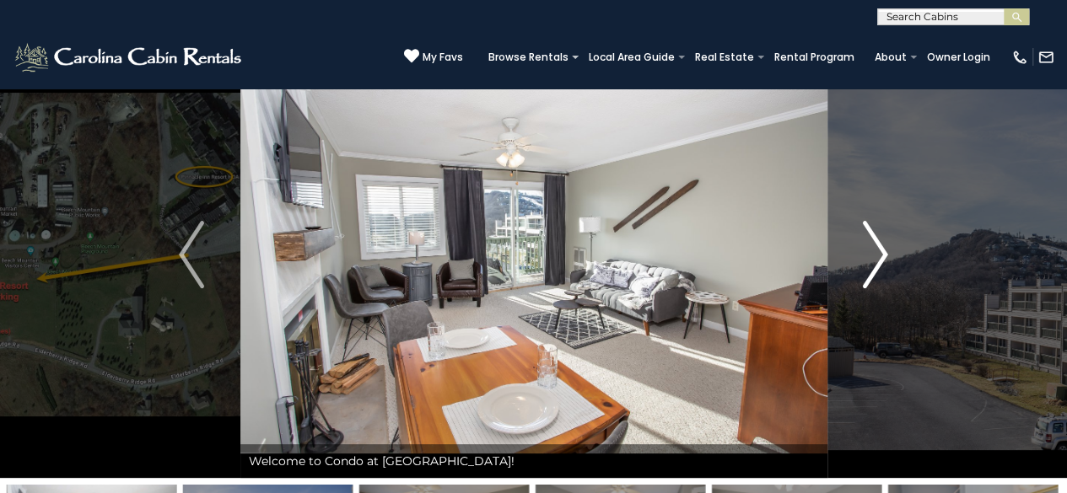
click at [881, 240] on img "Next" at bounding box center [875, 254] width 25 height 67
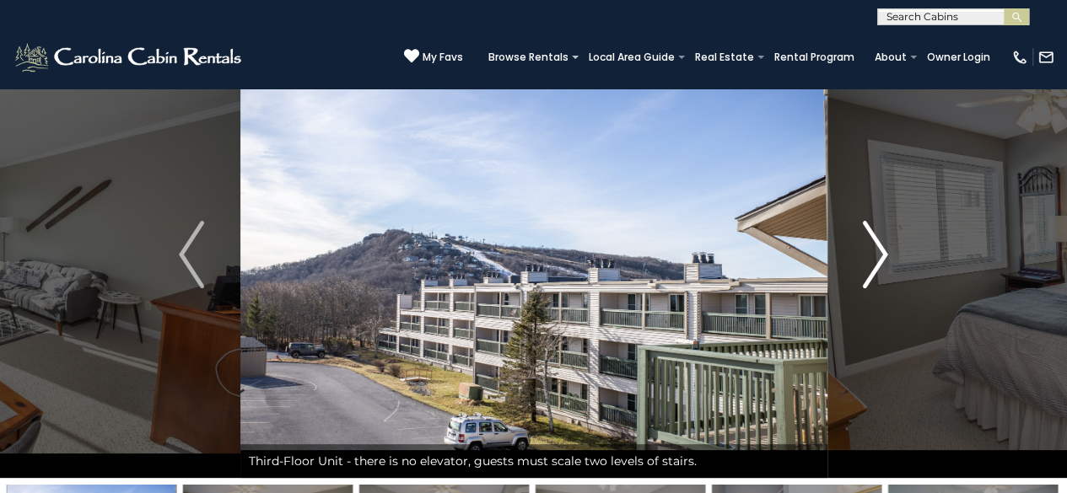
click at [881, 240] on img "Next" at bounding box center [875, 254] width 25 height 67
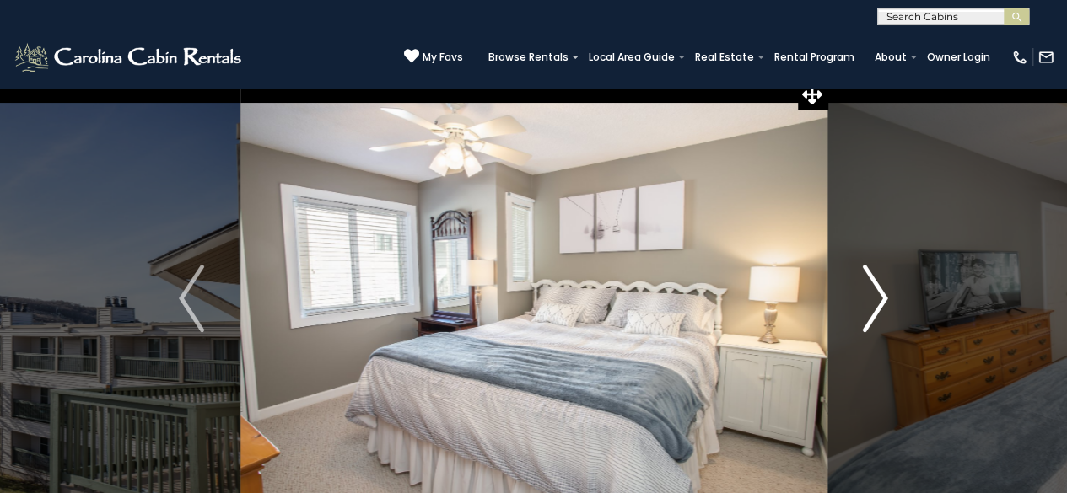
scroll to position [0, 0]
